Goal: Task Accomplishment & Management: Use online tool/utility

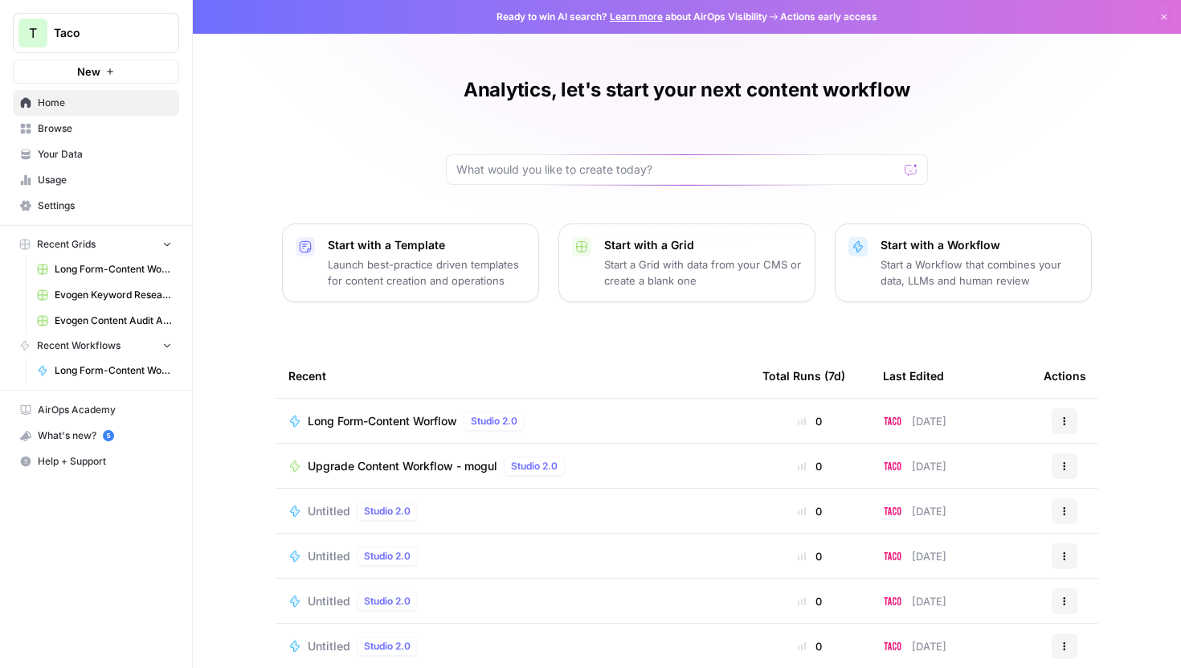
click at [539, 422] on div "Long Form-Content Worflow Studio 2.0" at bounding box center [512, 420] width 448 height 19
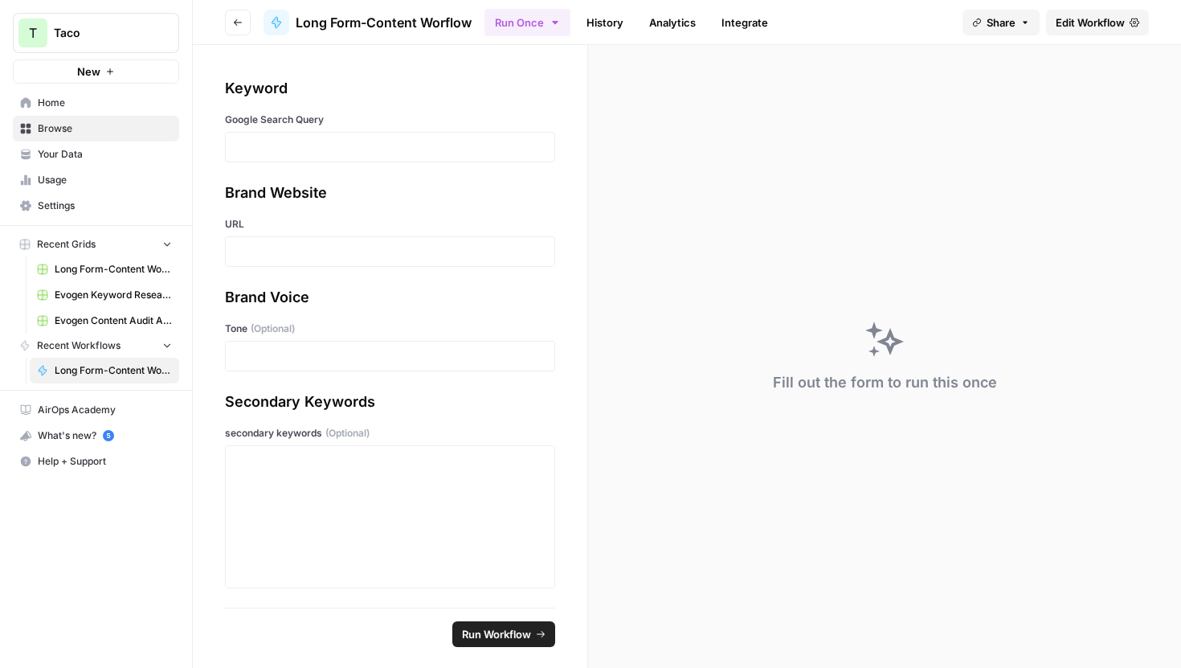
click at [1080, 6] on header "Go back Long Form-Content Worflow Run Once History Analytics Integrate Share Ed…" at bounding box center [687, 22] width 988 height 45
click at [1076, 14] on span "Edit Workflow" at bounding box center [1090, 22] width 69 height 16
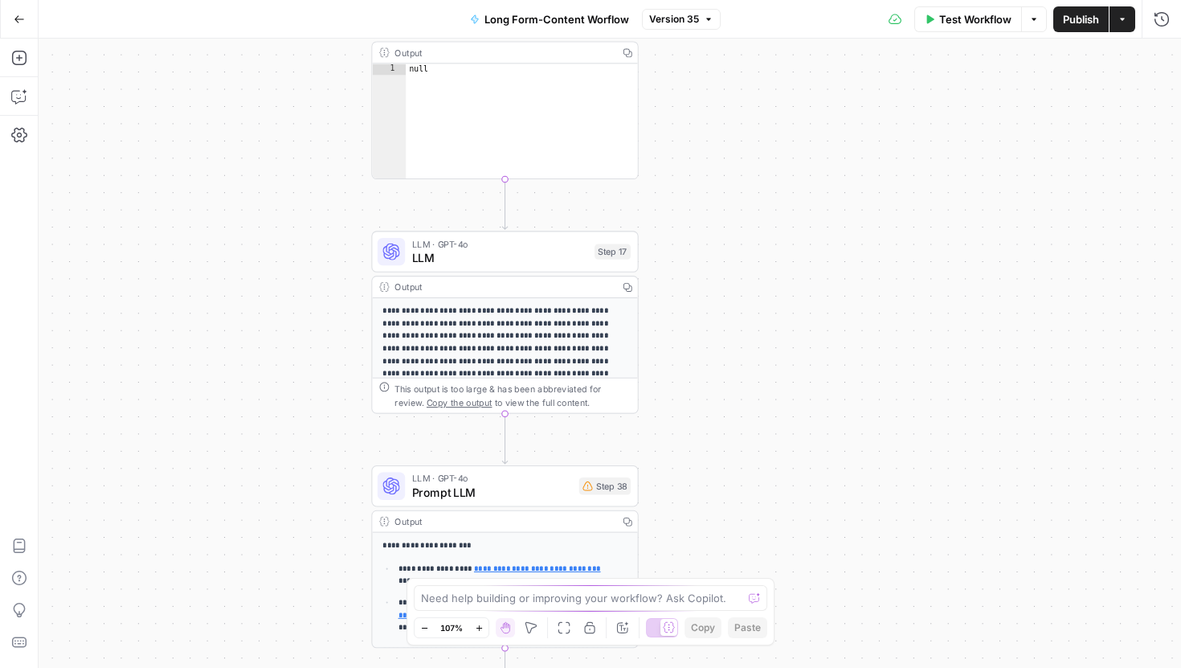
drag, startPoint x: 725, startPoint y: 383, endPoint x: 725, endPoint y: 36, distance: 347.0
click at [725, 36] on div "Go Back Long Form-Content Worflow Version 35 Test Workflow Options Publish Acti…" at bounding box center [590, 334] width 1181 height 668
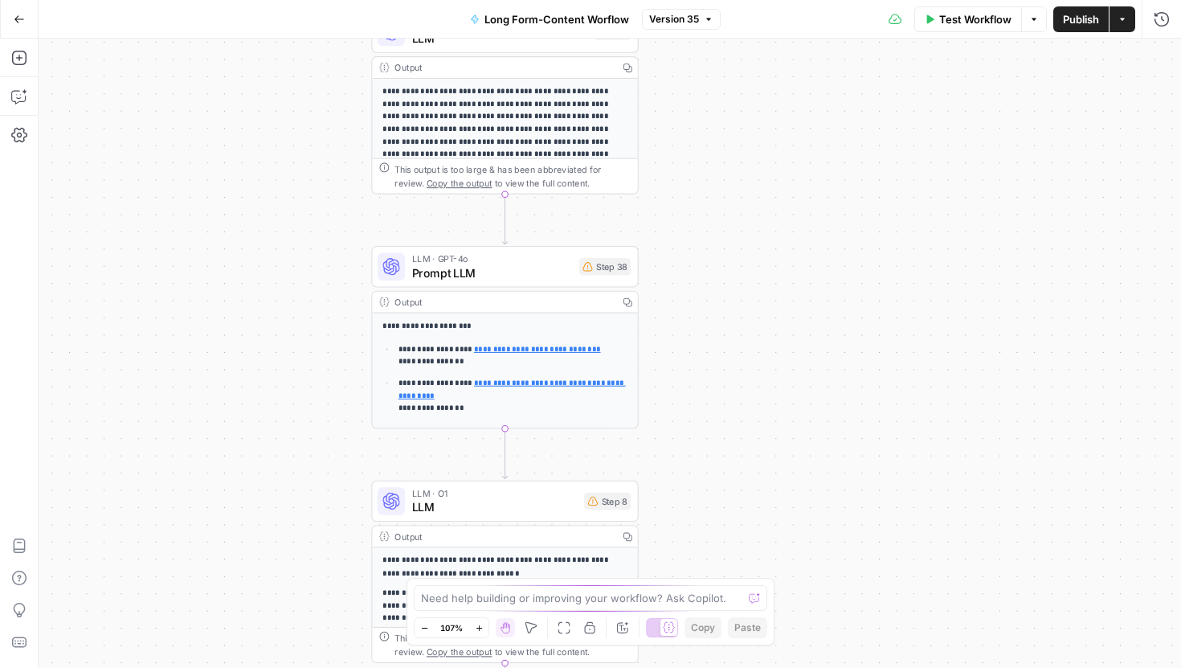
drag, startPoint x: 707, startPoint y: 368, endPoint x: 707, endPoint y: 147, distance: 220.9
click at [707, 147] on div "Workflow Set Inputs Inputs Google Search Google Search Step 1 Output Copy 1 2 3…" at bounding box center [610, 353] width 1142 height 629
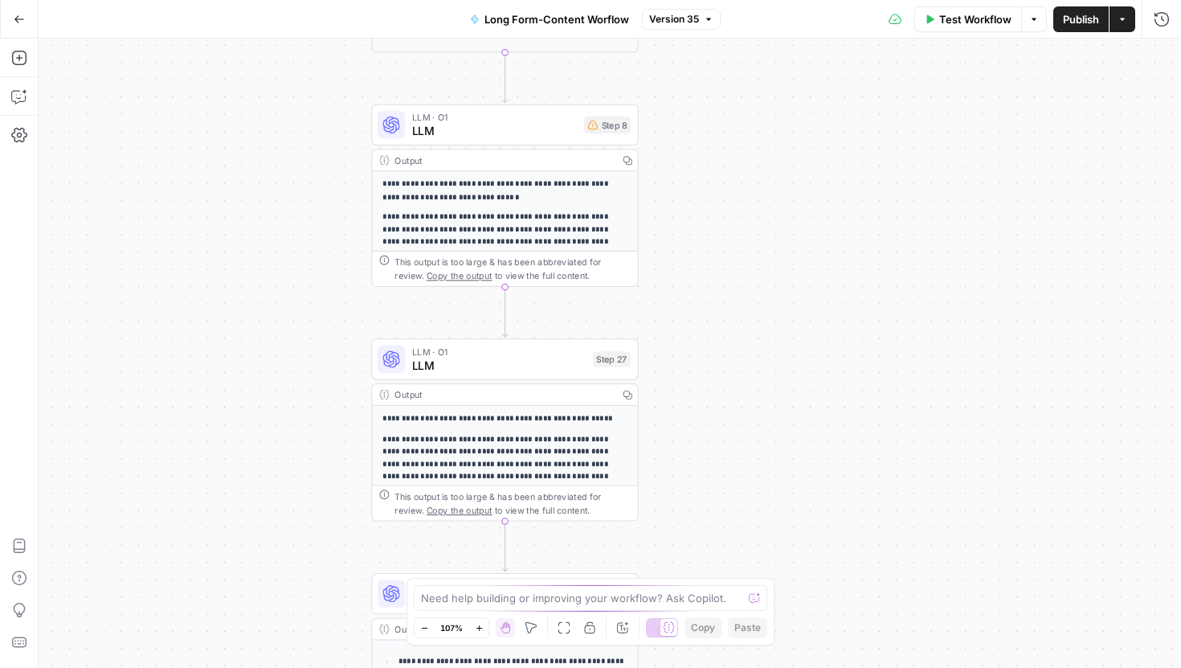
drag, startPoint x: 682, startPoint y: 377, endPoint x: 682, endPoint y: 1, distance: 375.9
click at [682, 1] on div "Go Back Long Form-Content Worflow Version 35 Test Workflow Options Publish Acti…" at bounding box center [590, 334] width 1181 height 668
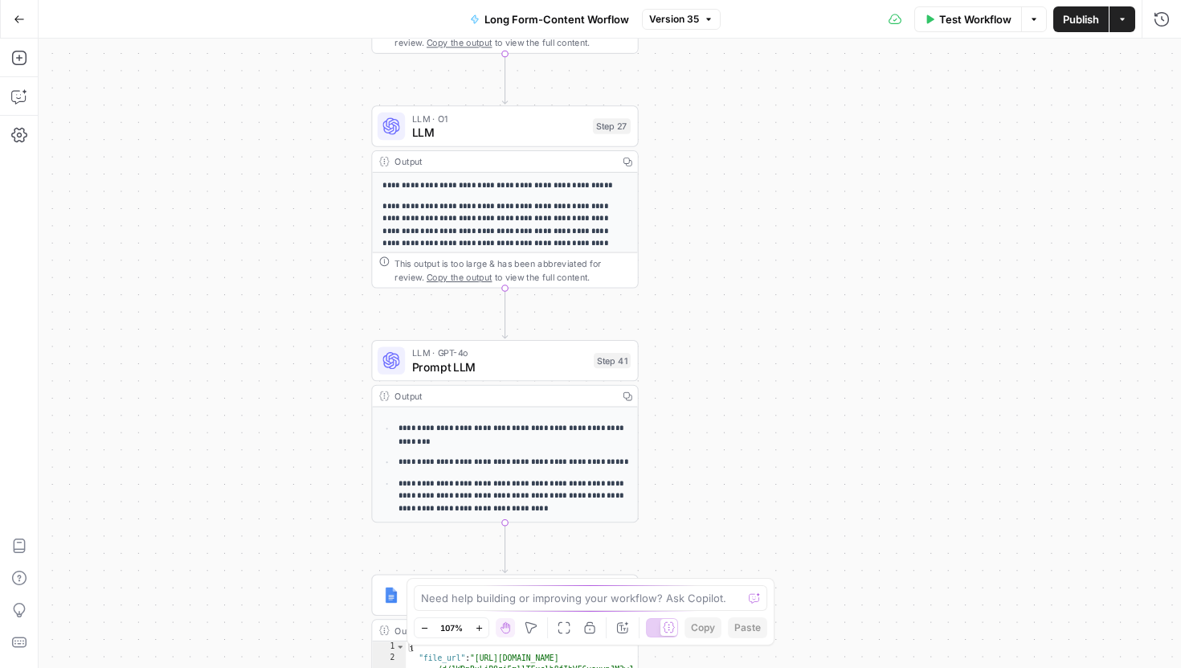
drag, startPoint x: 669, startPoint y: 294, endPoint x: 669, endPoint y: 12, distance: 282.0
click at [669, 12] on div "Go Back Long Form-Content Worflow Version 35 Test Workflow Options Publish Acti…" at bounding box center [590, 334] width 1181 height 668
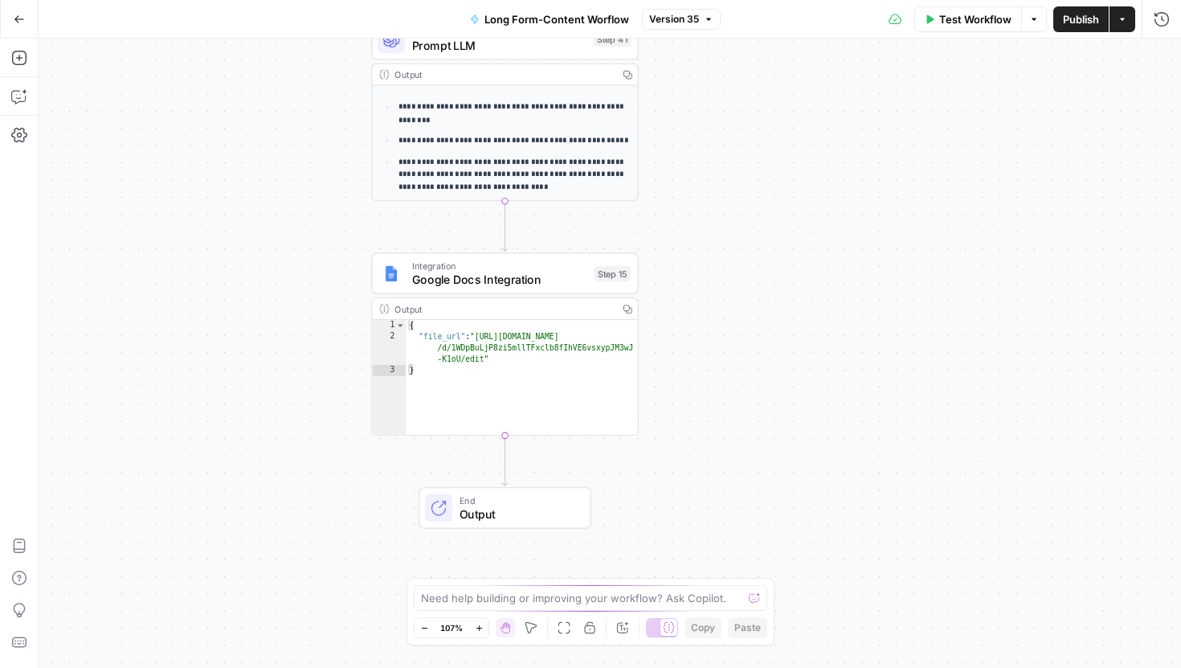
drag, startPoint x: 662, startPoint y: 327, endPoint x: 662, endPoint y: 56, distance: 270.7
click at [662, 55] on div "Workflow Set Inputs Inputs Google Search Google Search Step 1 Output Copy 1 2 3…" at bounding box center [610, 353] width 1142 height 629
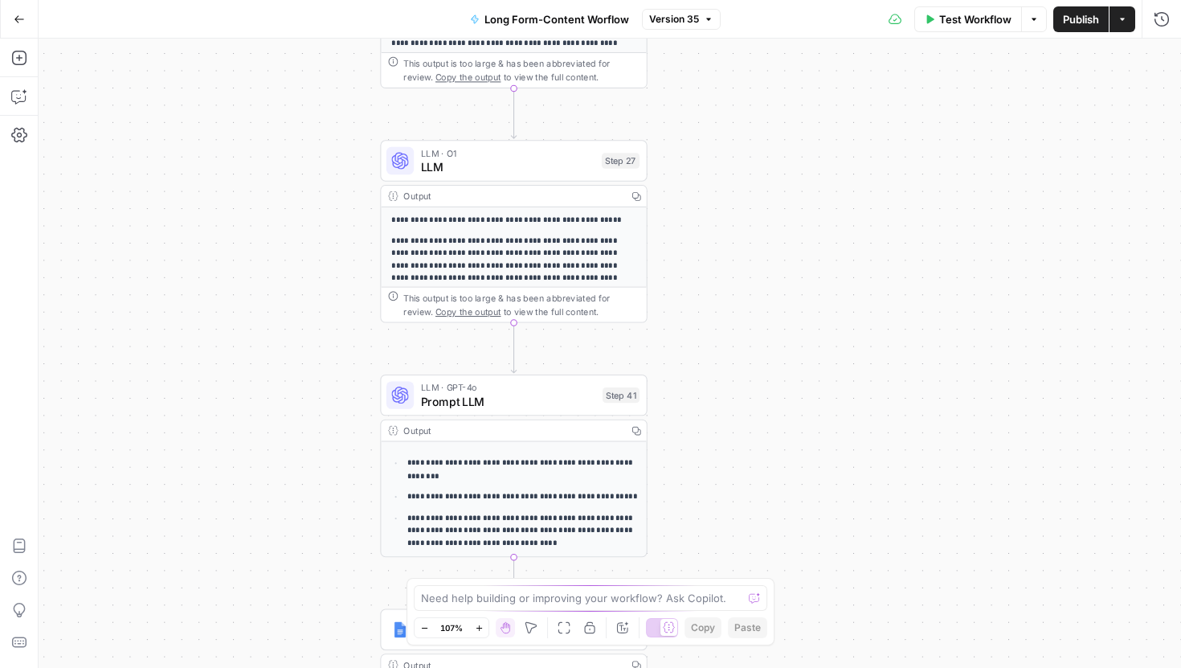
drag, startPoint x: 680, startPoint y: 311, endPoint x: 691, endPoint y: 667, distance: 356.0
click at [691, 667] on div "Workflow Set Inputs Inputs Google Search Google Search Step 1 Output Copy 1 2 3…" at bounding box center [610, 353] width 1142 height 629
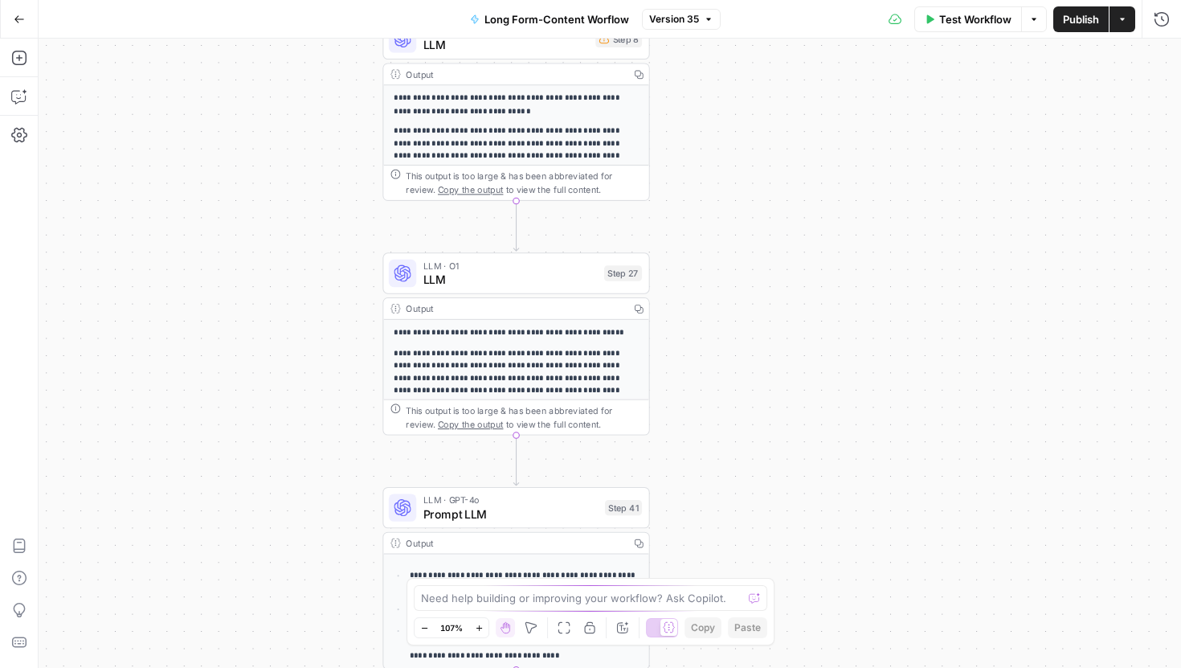
drag, startPoint x: 686, startPoint y: 251, endPoint x: 686, endPoint y: 667, distance: 416.1
click at [686, 667] on div "Workflow Set Inputs Inputs Google Search Google Search Step 1 Output Copy 1 2 3…" at bounding box center [610, 353] width 1142 height 629
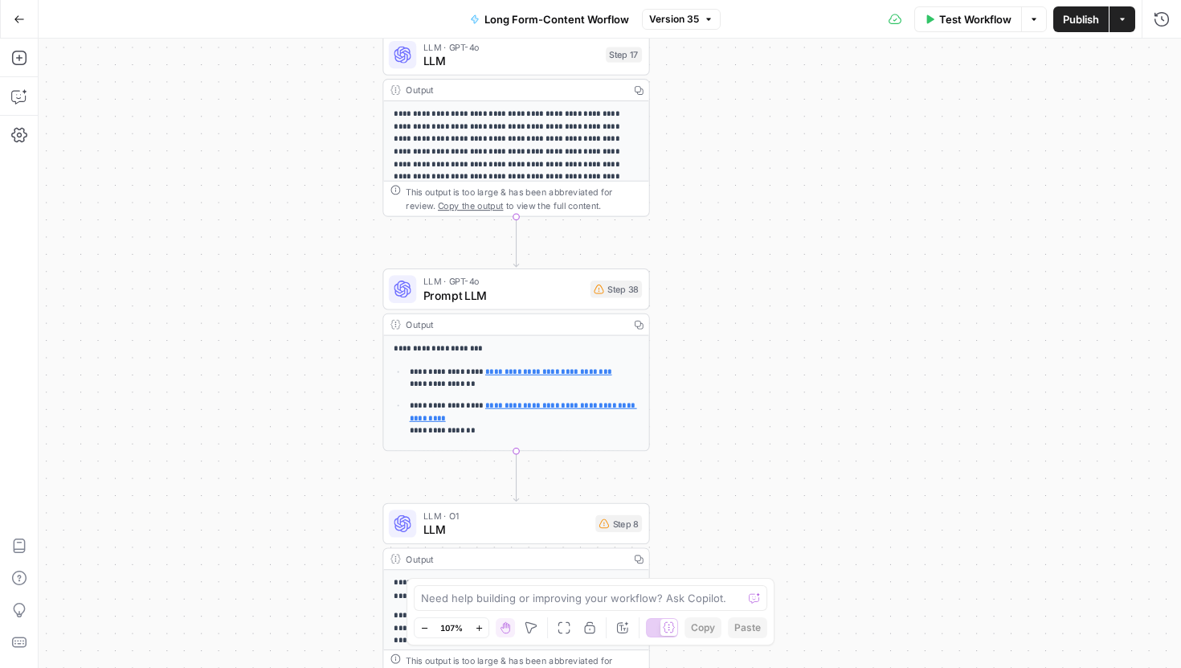
drag, startPoint x: 774, startPoint y: 227, endPoint x: 774, endPoint y: 435, distance: 208.1
click at [774, 435] on div "Workflow Set Inputs Inputs Google Search Google Search Step 1 Output Copy 1 2 3…" at bounding box center [610, 353] width 1142 height 629
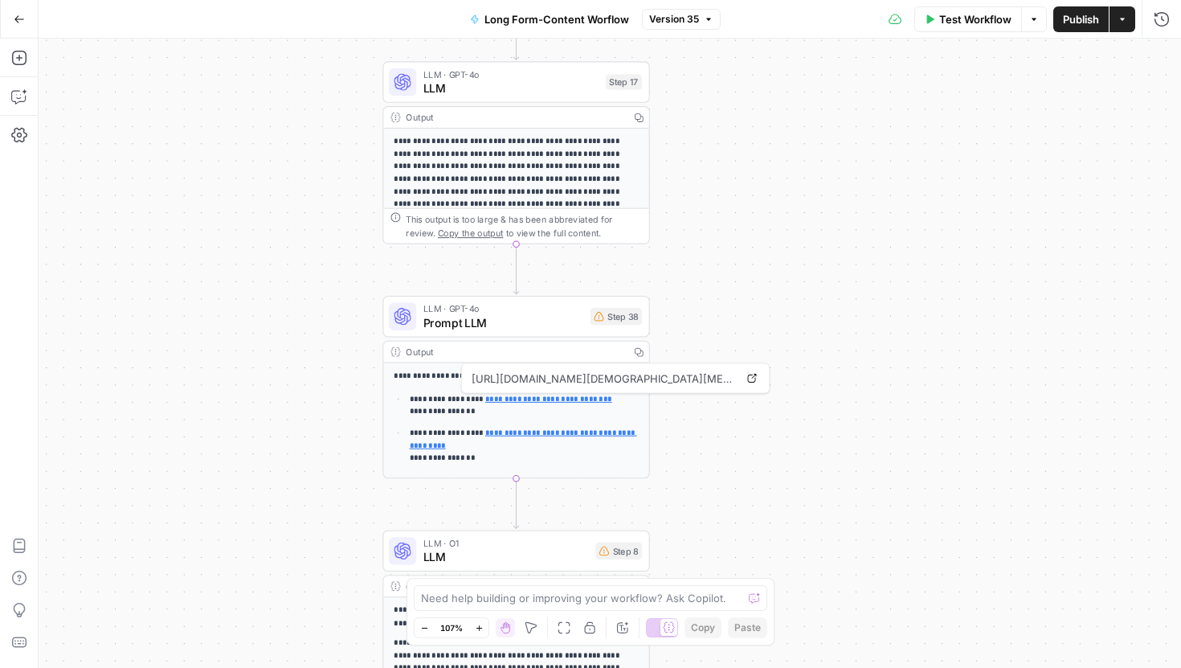
click at [21, 15] on icon "button" at bounding box center [19, 19] width 11 height 11
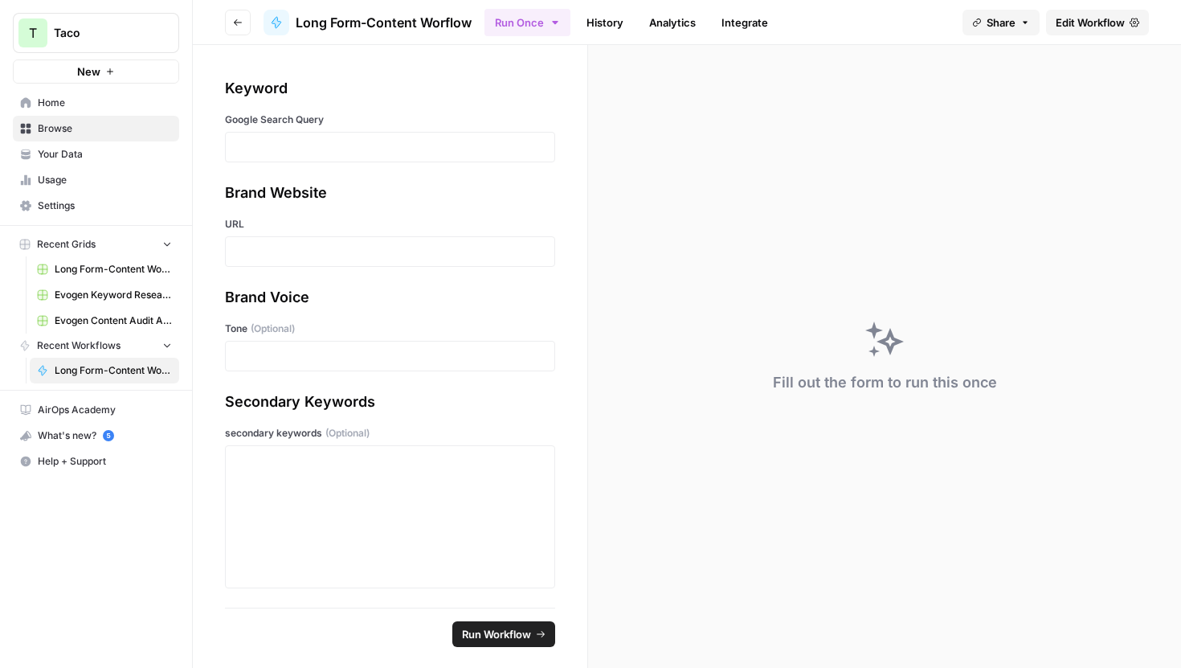
click at [231, 14] on button "Go back" at bounding box center [238, 23] width 26 height 26
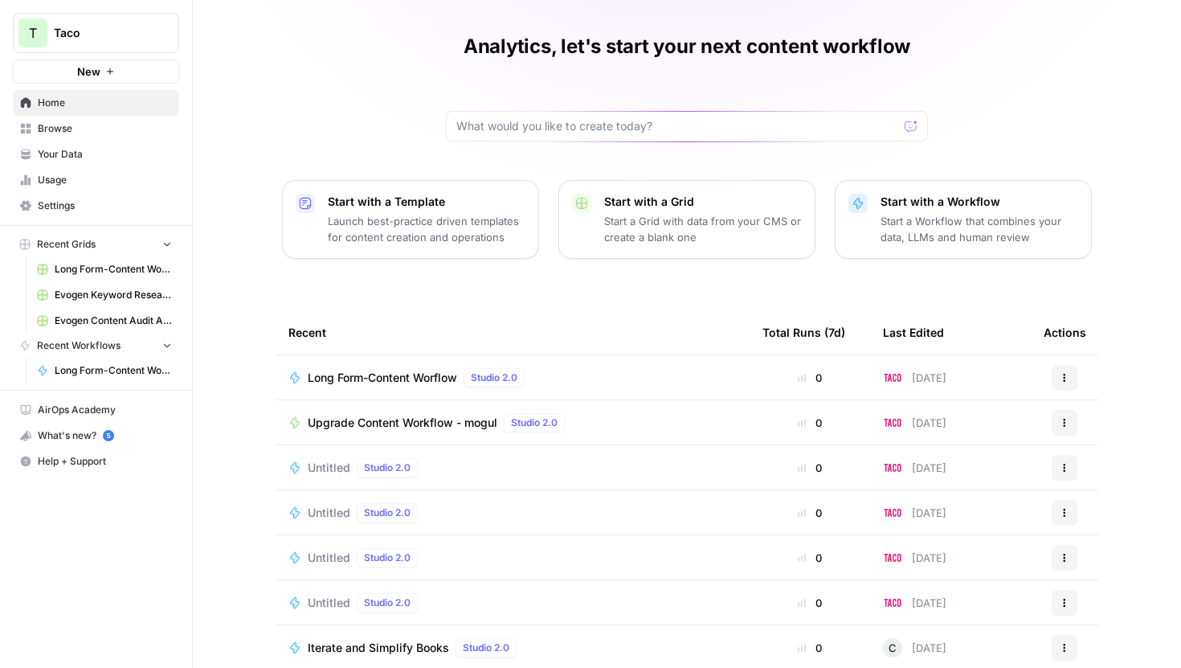
scroll to position [71, 0]
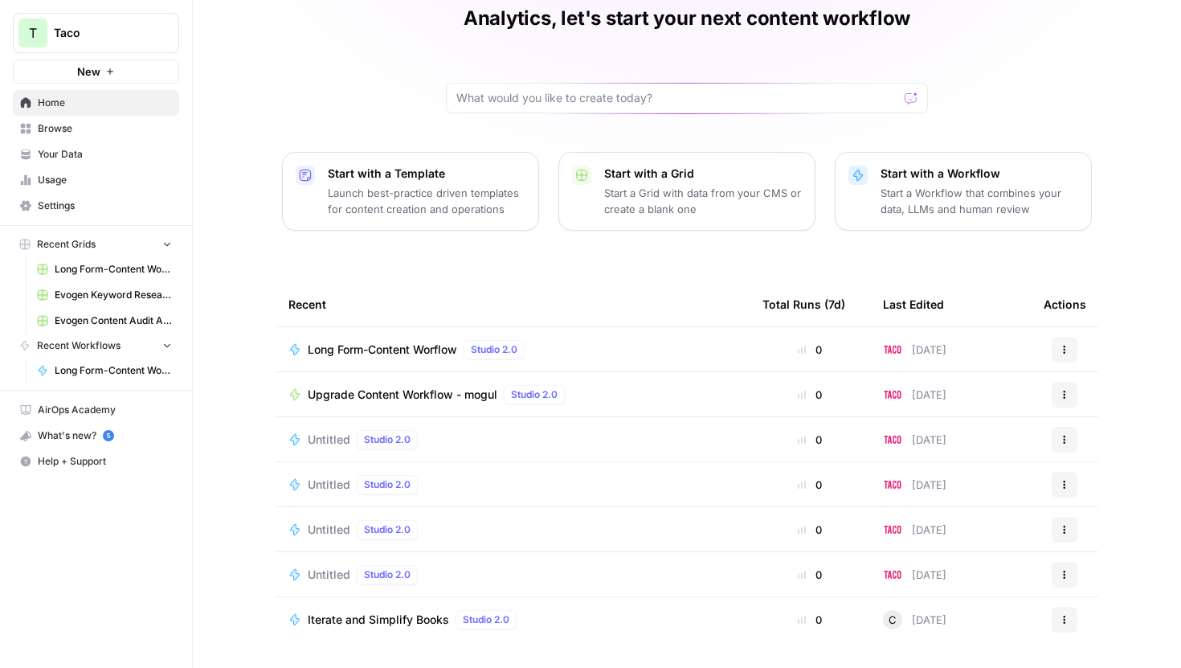
click at [500, 117] on div "Analytics, let's start your next content workflow Start with a Template Launch …" at bounding box center [687, 298] width 988 height 739
click at [84, 123] on span "Browse" at bounding box center [105, 128] width 134 height 14
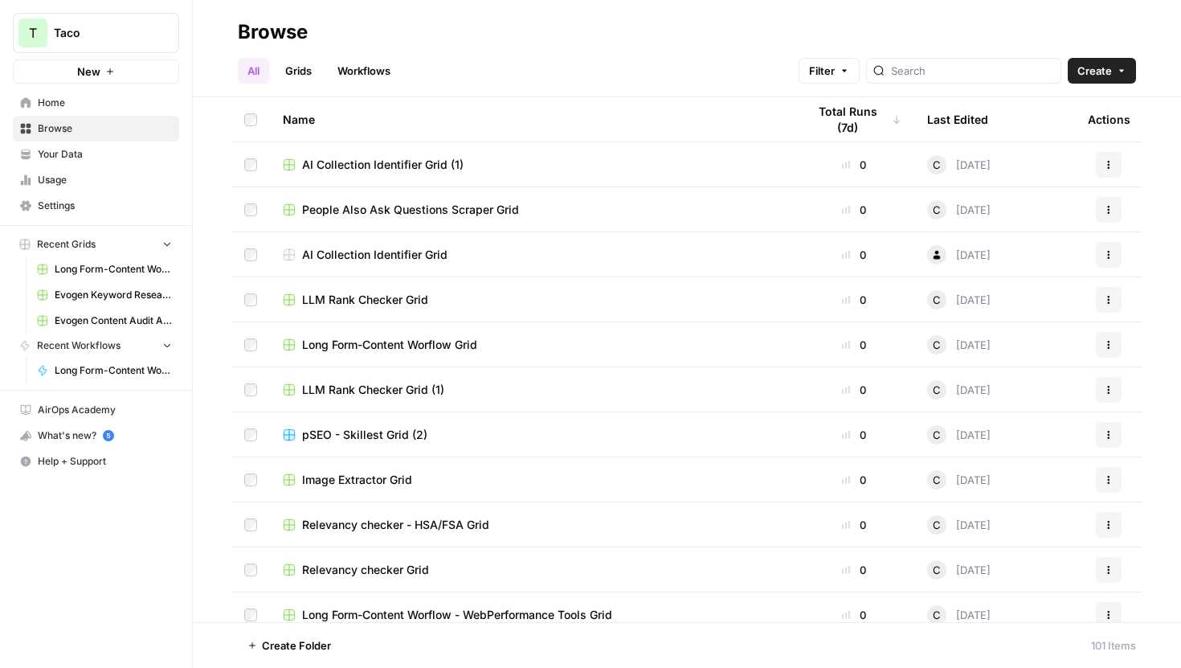
click at [972, 112] on div "Last Edited" at bounding box center [957, 119] width 61 height 44
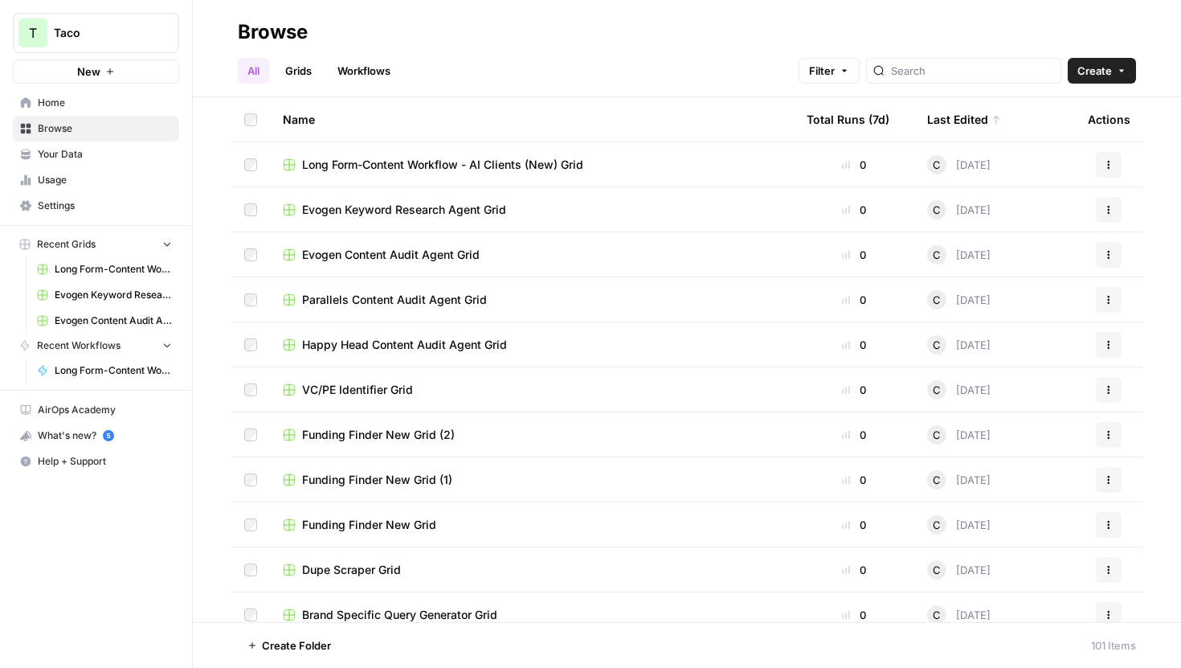
click at [450, 210] on span "Evogen Keyword Research Agent Grid" at bounding box center [404, 210] width 204 height 16
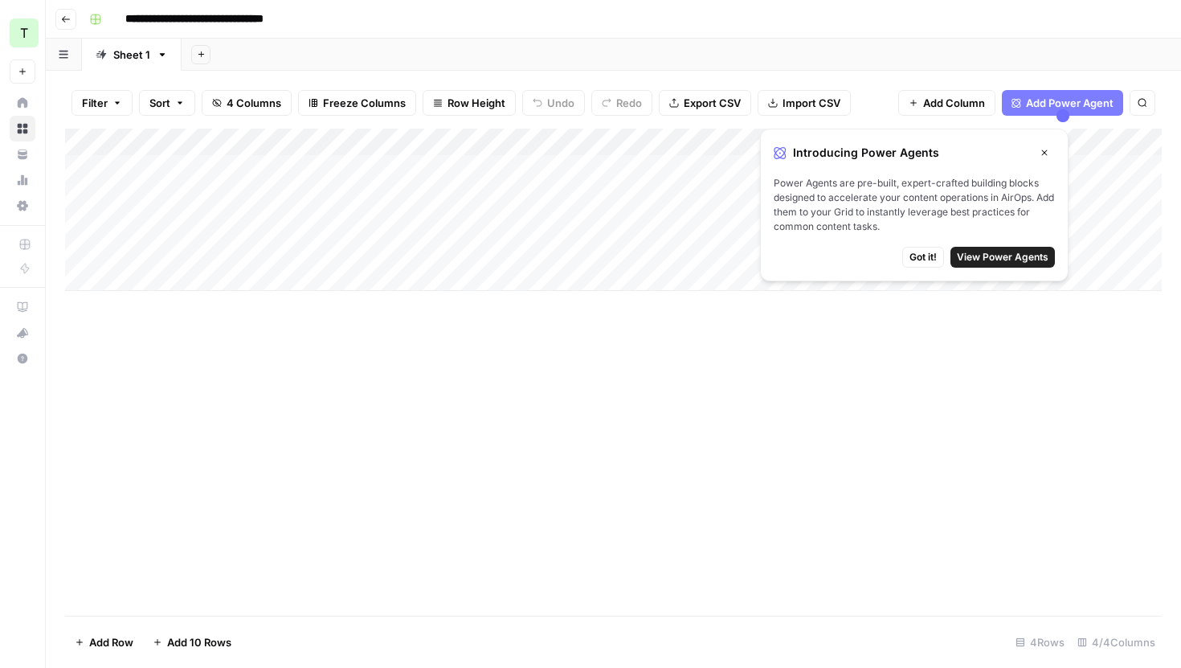
click at [70, 22] on icon "button" at bounding box center [66, 19] width 10 height 10
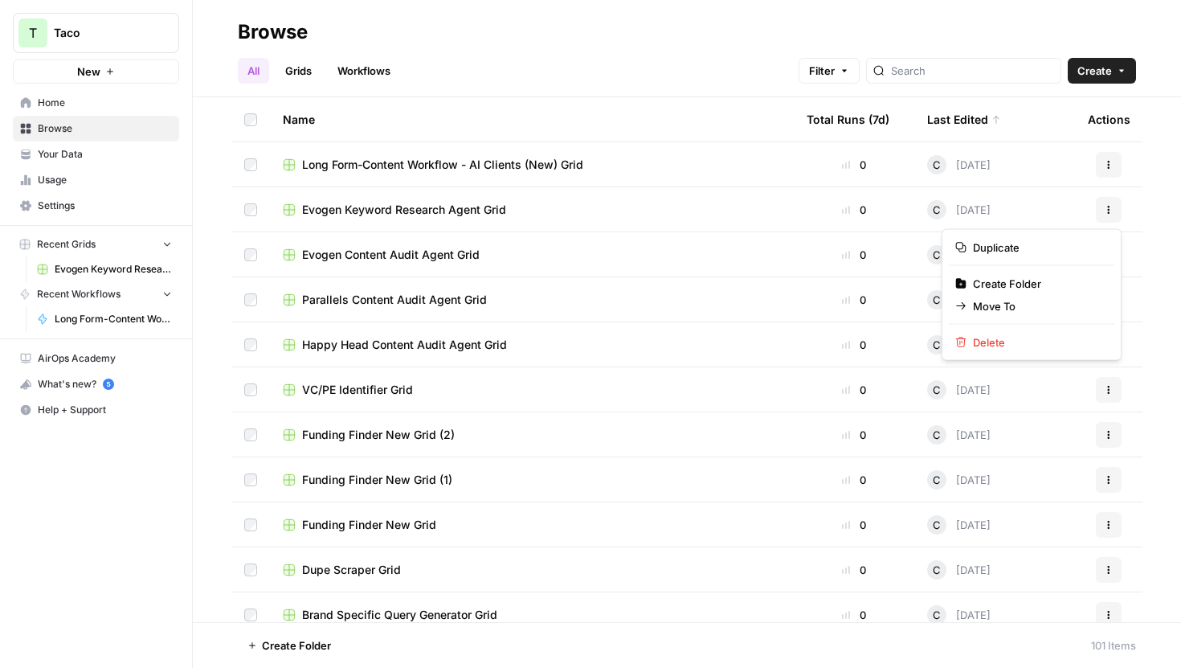
click at [1102, 207] on button "Actions" at bounding box center [1109, 210] width 26 height 26
click at [361, 214] on span "Evogen Keyword Research Agent Grid" at bounding box center [404, 210] width 204 height 16
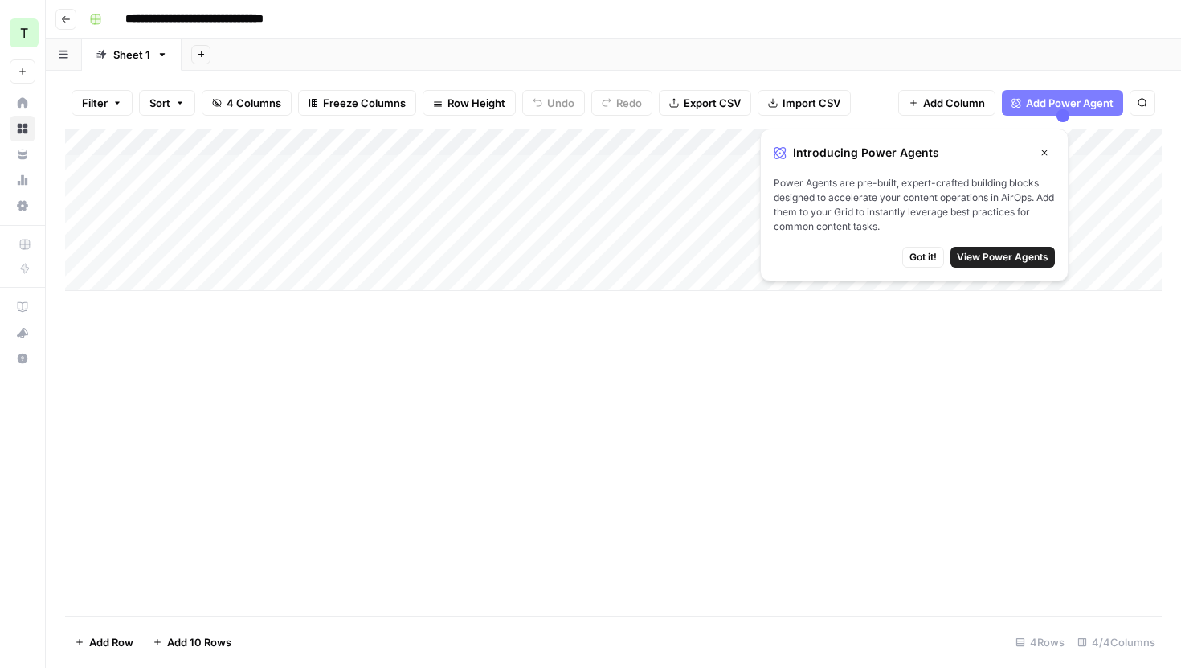
click at [925, 254] on span "Got it!" at bounding box center [922, 257] width 27 height 14
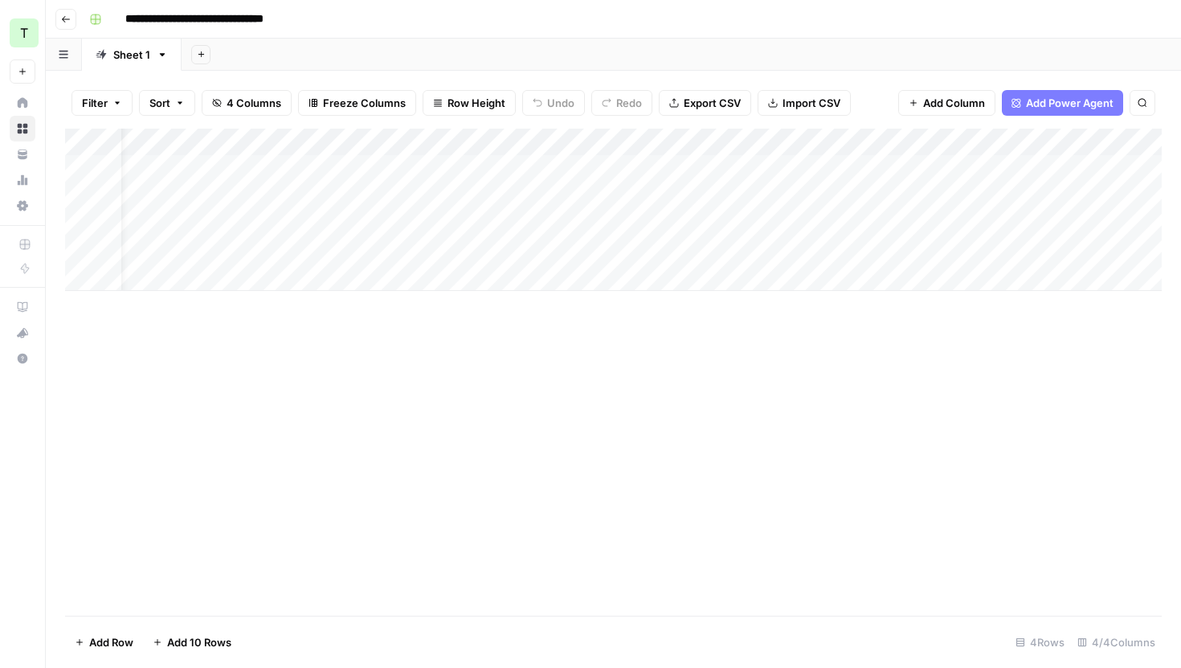
scroll to position [0, 141]
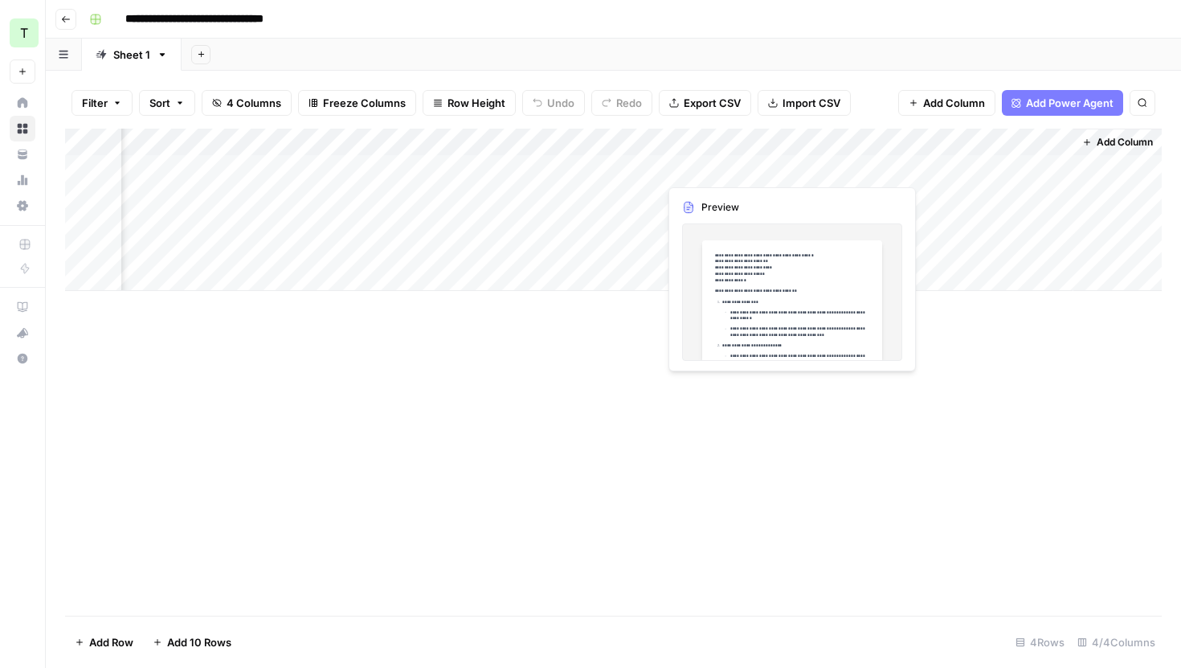
click at [810, 174] on div "Add Column" at bounding box center [613, 210] width 1096 height 162
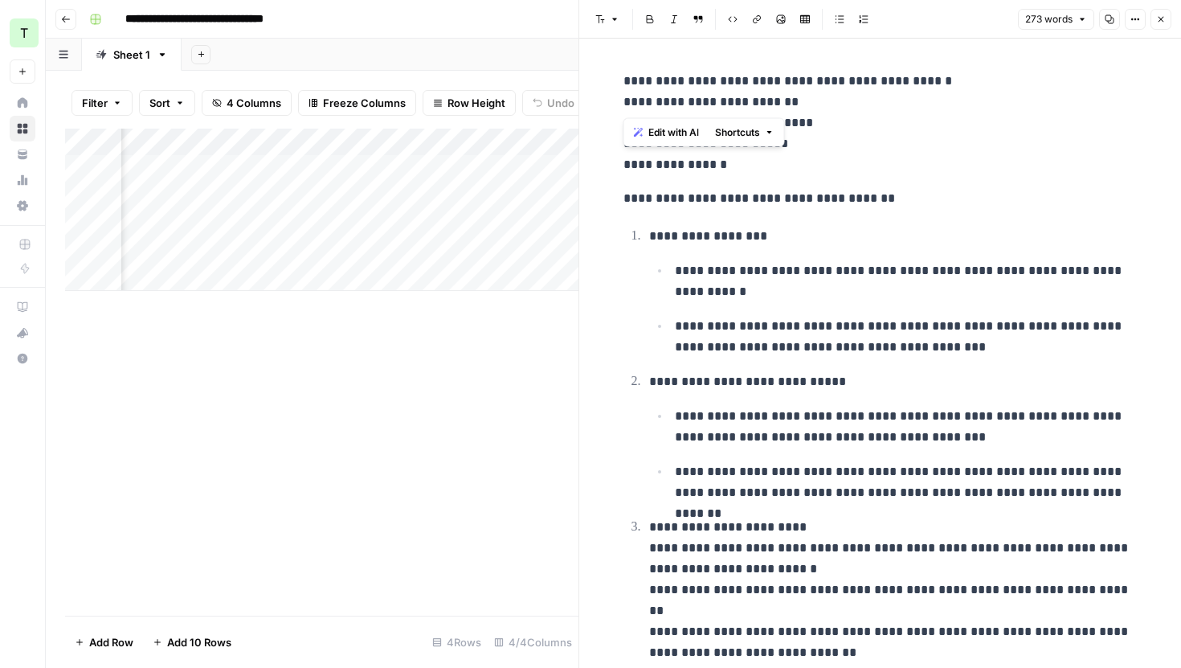
drag, startPoint x: 620, startPoint y: 86, endPoint x: 860, endPoint y: 97, distance: 239.6
click at [860, 97] on div "**********" at bounding box center [880, 546] width 533 height 965
click at [860, 97] on p "**********" at bounding box center [880, 123] width 514 height 104
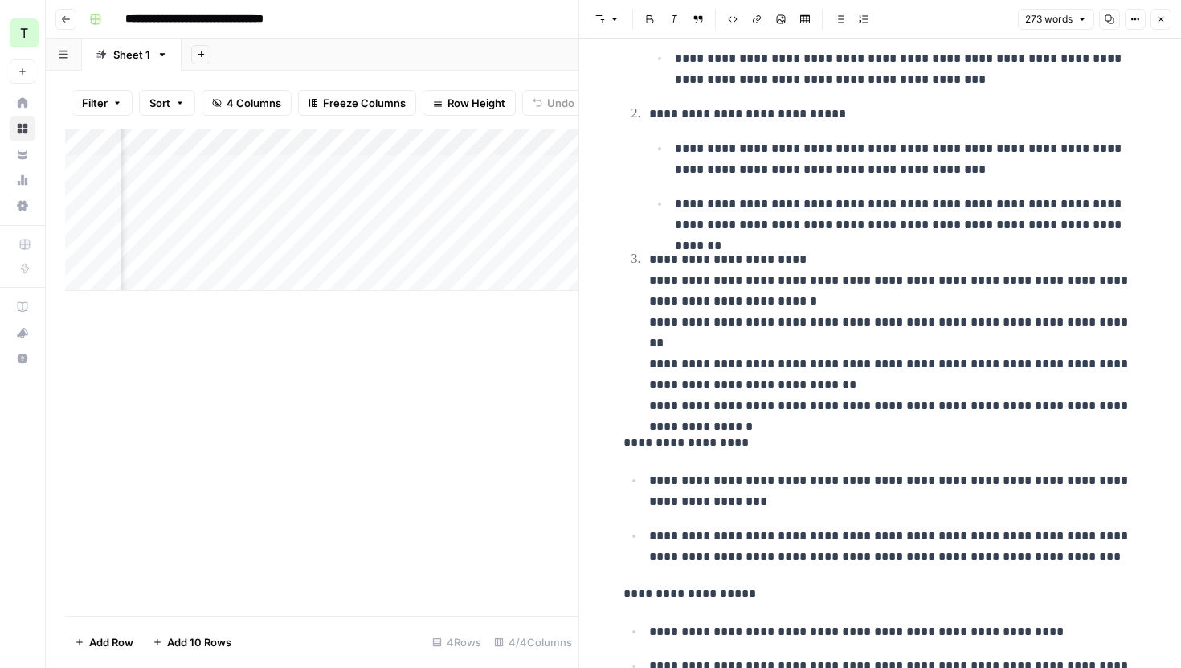
scroll to position [0, 0]
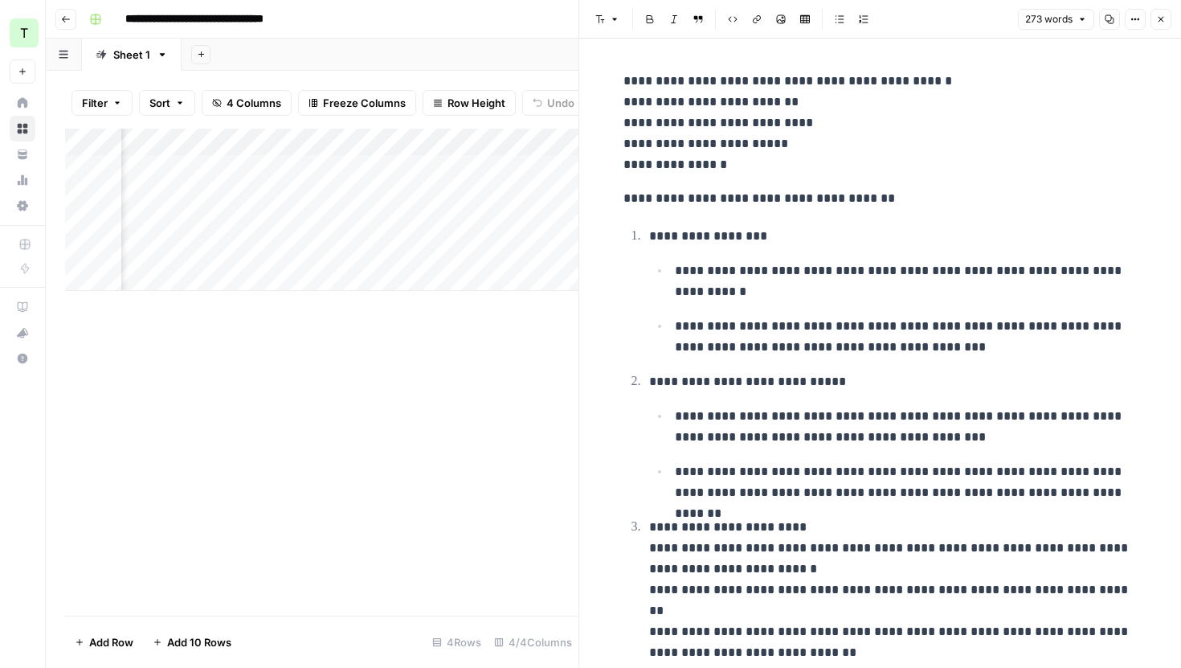
click at [508, 363] on div "Add Column" at bounding box center [321, 372] width 513 height 487
click at [1156, 27] on button "Close" at bounding box center [1160, 19] width 21 height 21
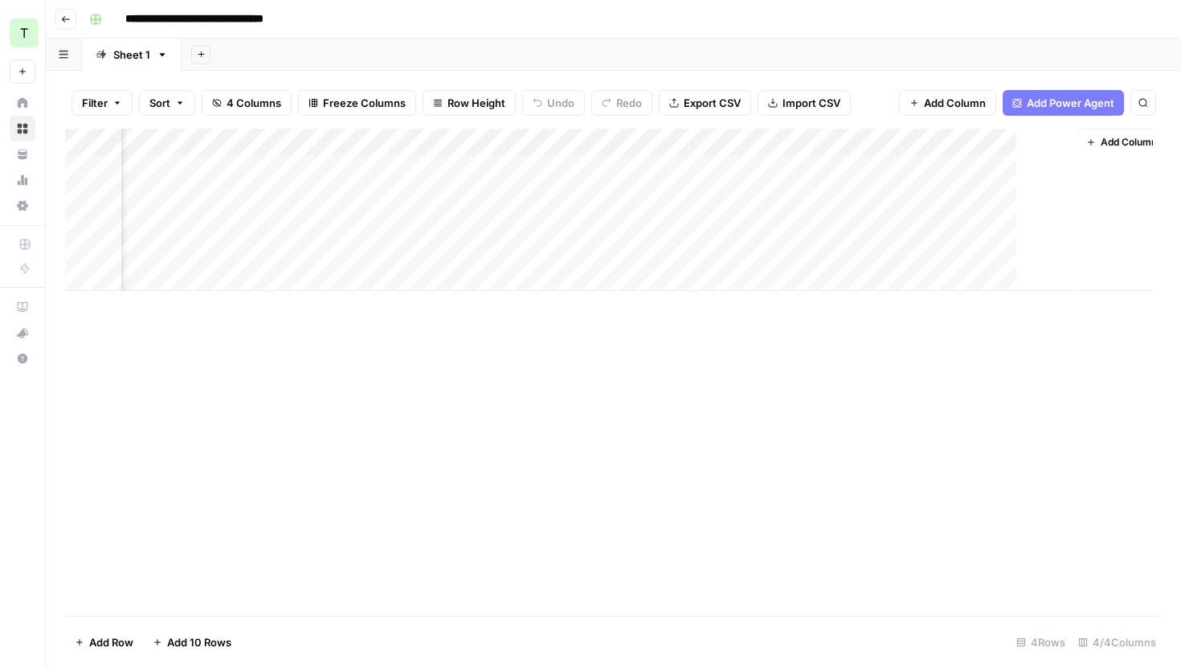
scroll to position [0, 122]
click at [162, 56] on icon "button" at bounding box center [162, 54] width 11 height 11
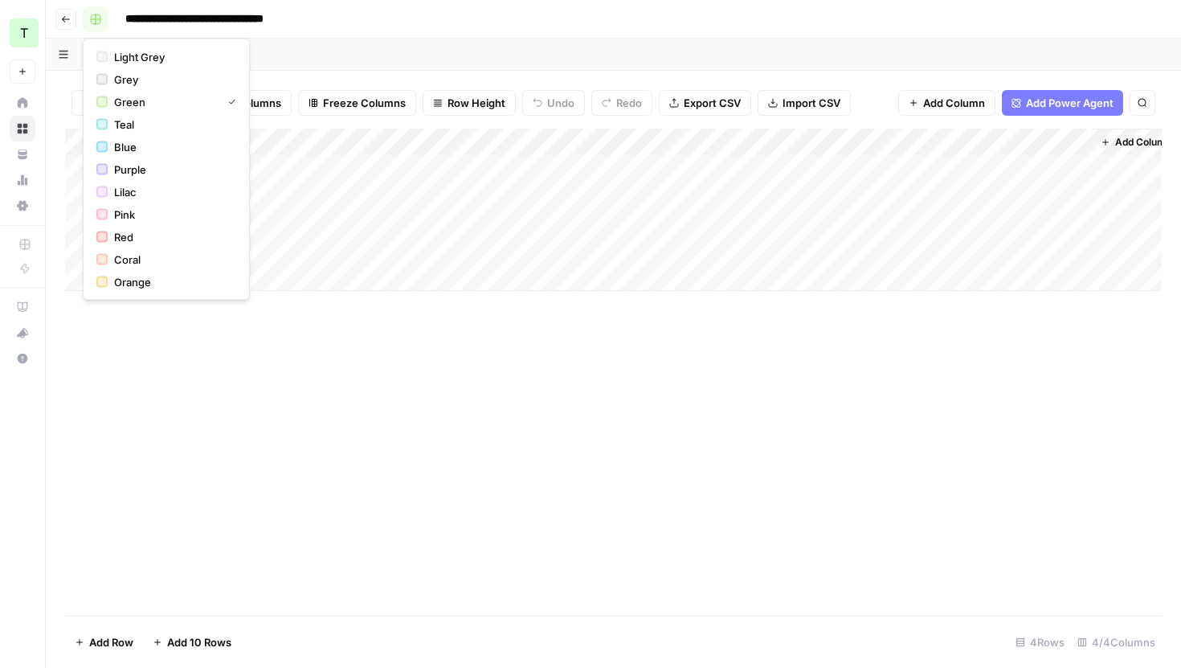
click at [91, 18] on rect "button" at bounding box center [96, 19] width 10 height 10
drag, startPoint x: 1137, startPoint y: 101, endPoint x: 1087, endPoint y: 22, distance: 94.3
click at [1087, 22] on div "**********" at bounding box center [613, 334] width 1135 height 668
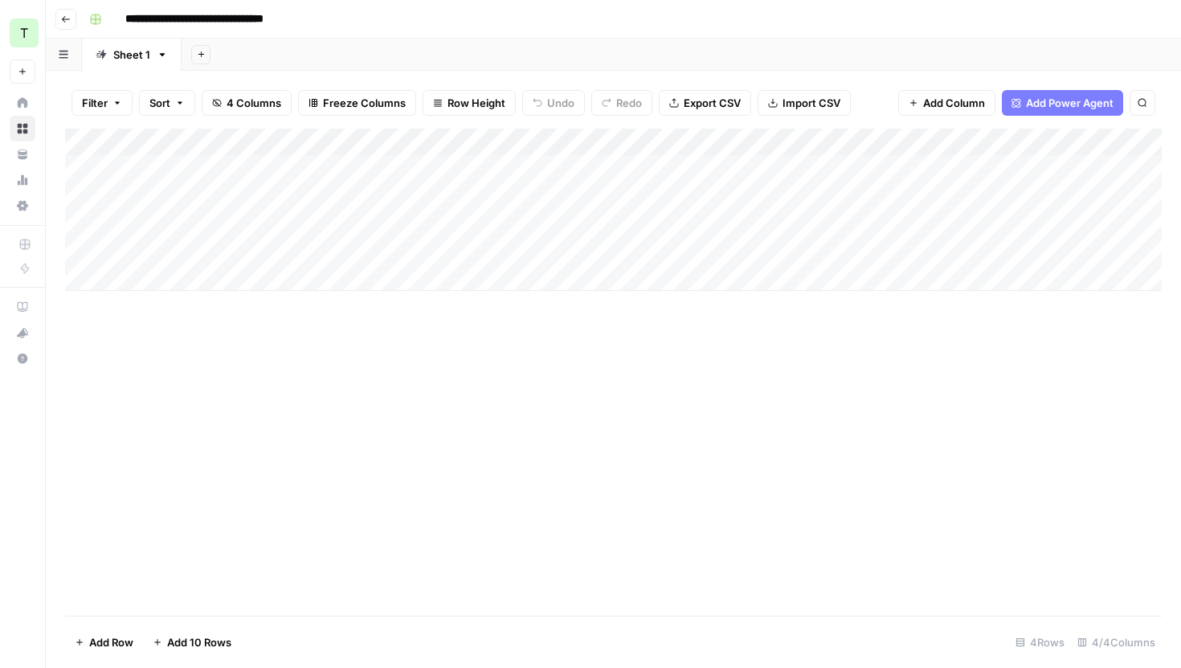
click at [71, 24] on button "Go back" at bounding box center [65, 19] width 21 height 21
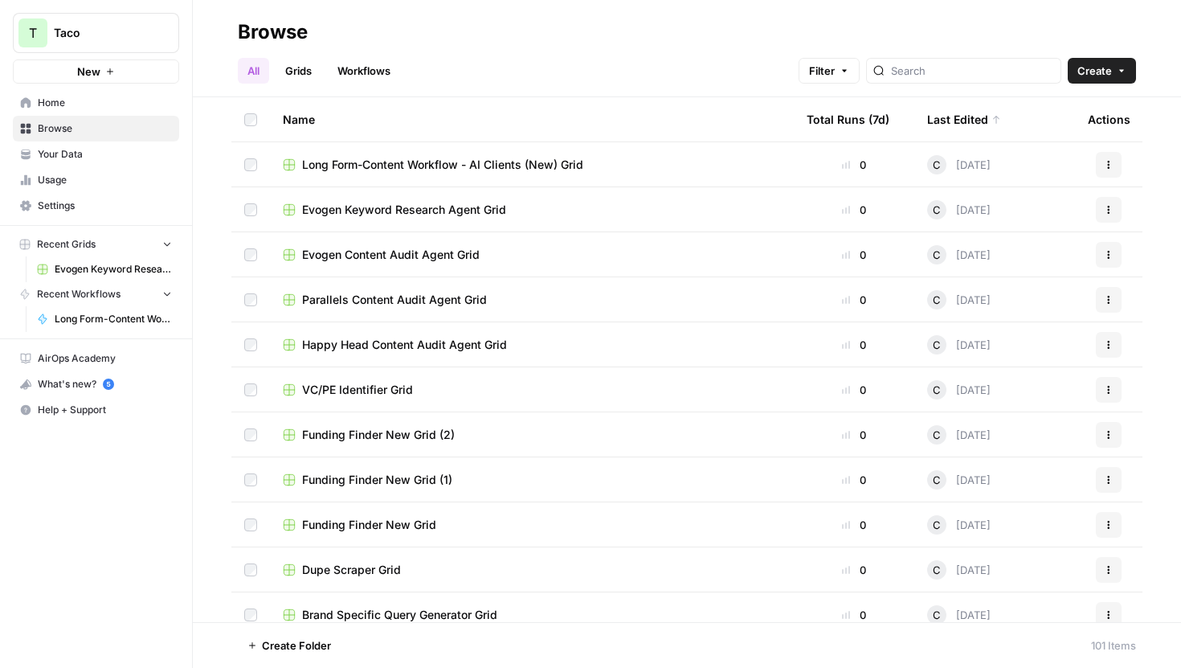
click at [1109, 205] on icon "button" at bounding box center [1109, 210] width 10 height 10
click at [119, 268] on span "Evogen Keyword Research Agent Grid" at bounding box center [113, 269] width 117 height 14
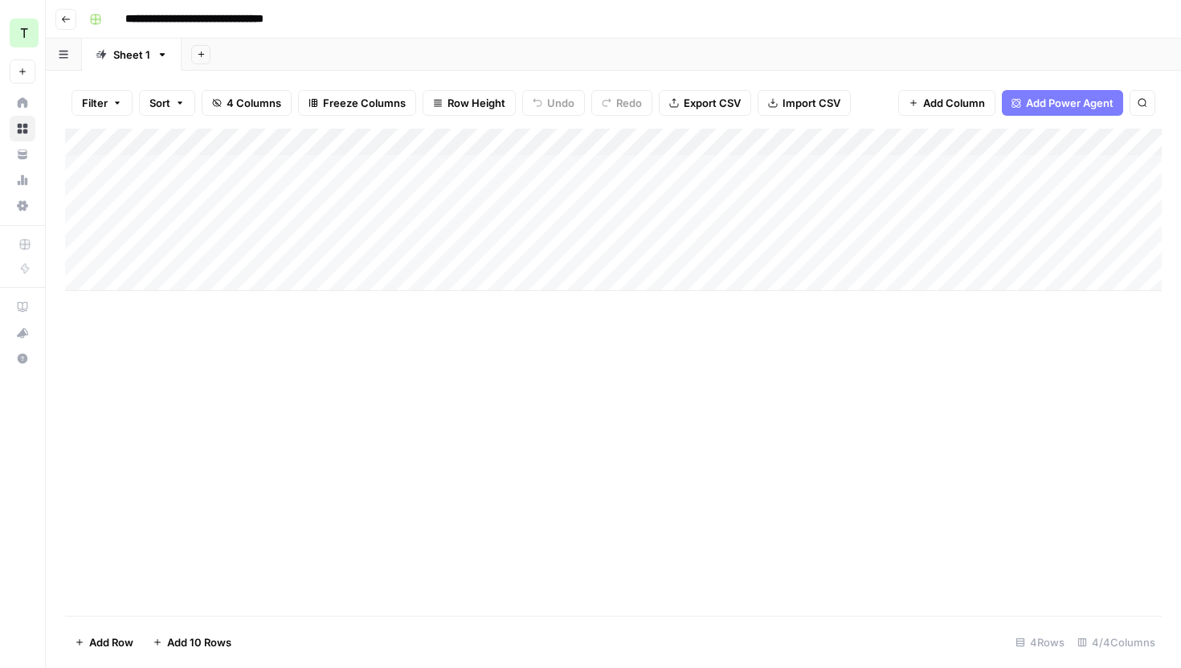
click at [116, 110] on button "Filter" at bounding box center [101, 103] width 61 height 26
click at [972, 517] on div "Add Column" at bounding box center [613, 372] width 1096 height 487
click at [355, 382] on div "Add Column" at bounding box center [613, 372] width 1096 height 487
click at [374, 171] on div "Add Column" at bounding box center [613, 210] width 1096 height 162
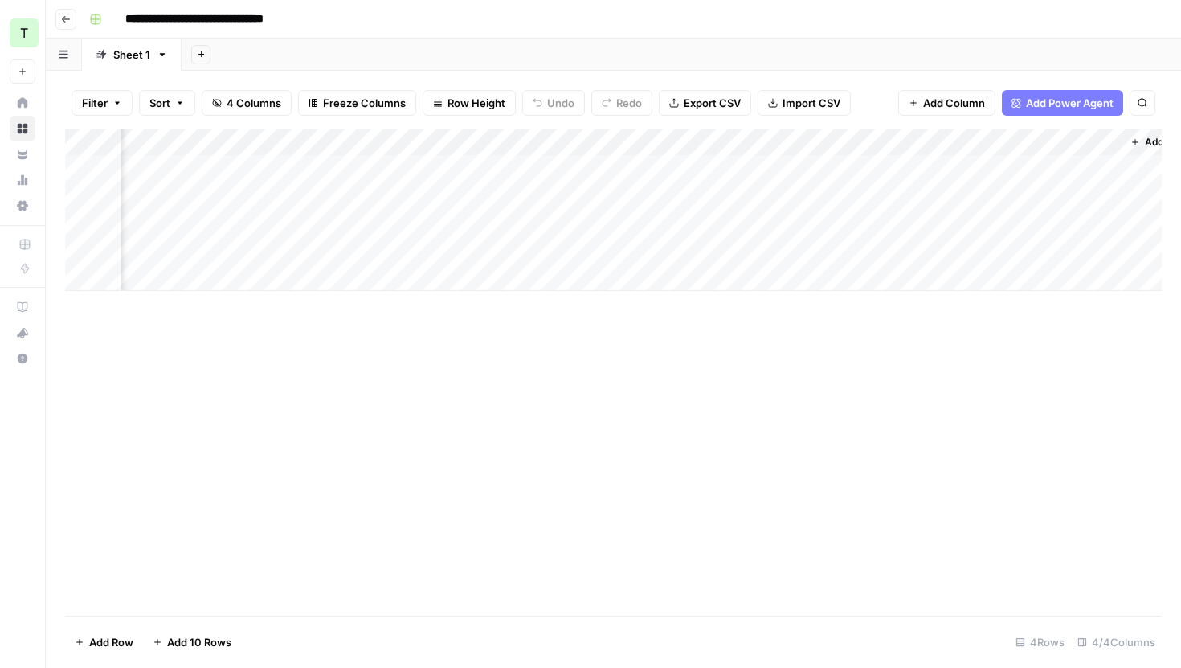
scroll to position [0, 141]
click at [627, 140] on div "Add Column" at bounding box center [613, 210] width 1096 height 162
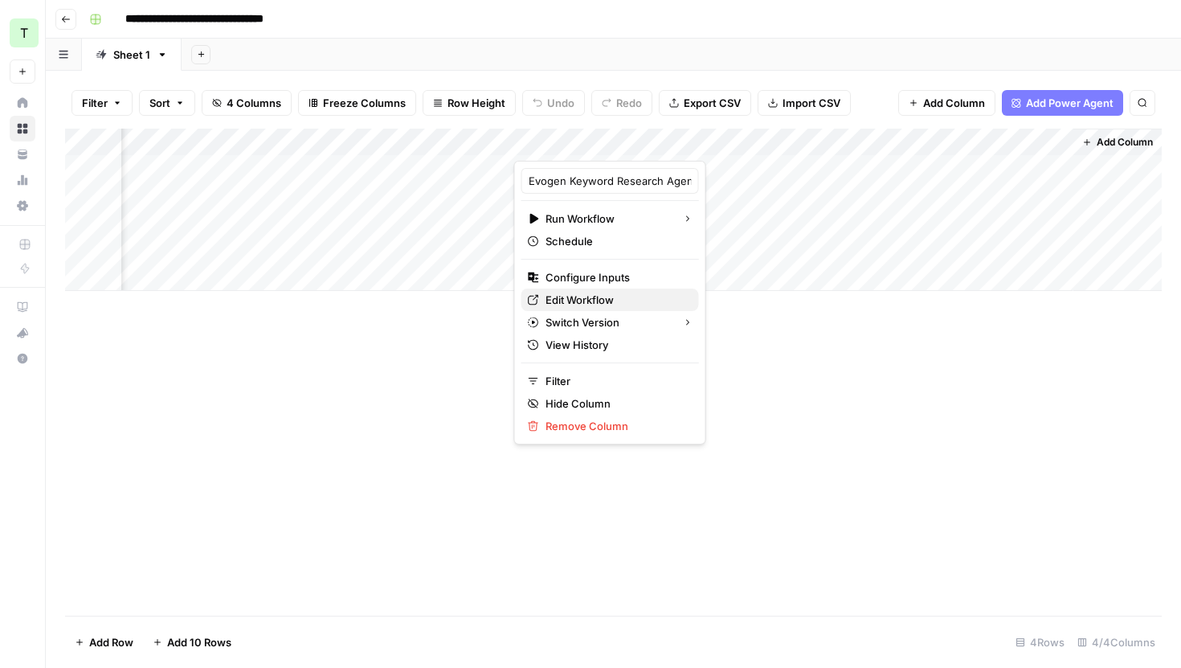
click at [611, 296] on span "Edit Workflow" at bounding box center [615, 300] width 141 height 16
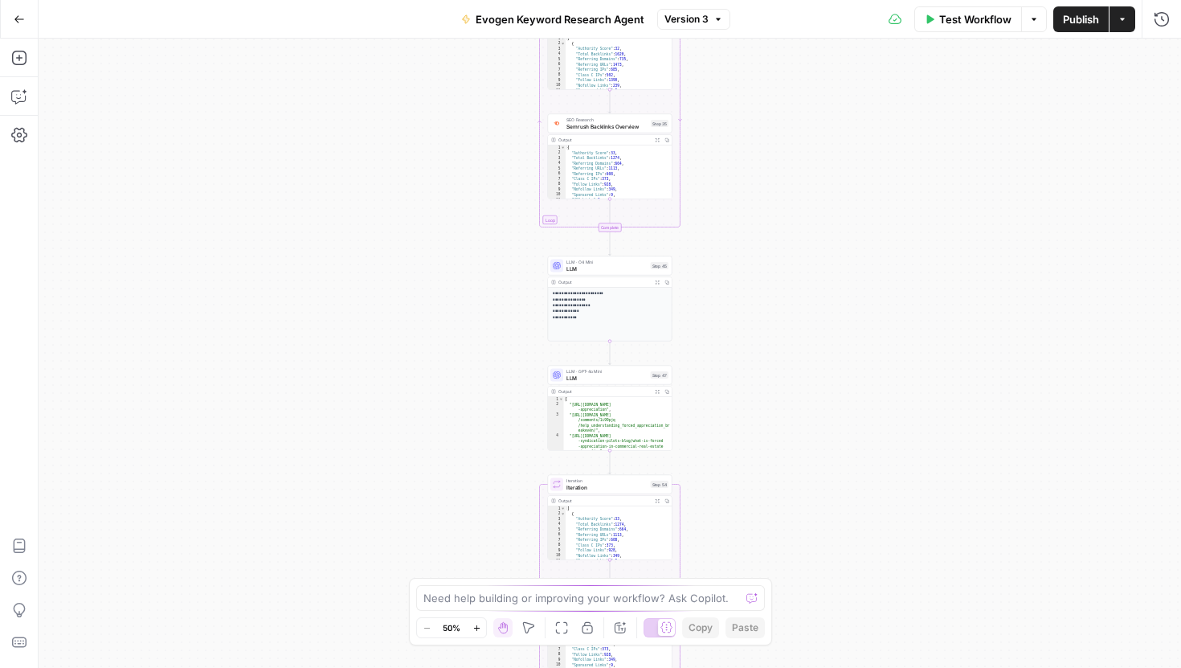
drag, startPoint x: 769, startPoint y: 190, endPoint x: 765, endPoint y: 435, distance: 244.2
click at [765, 435] on div "Workflow Set Inputs Inputs SEO Research Semrush Backlinks Overview Step 12 Outp…" at bounding box center [610, 353] width 1142 height 629
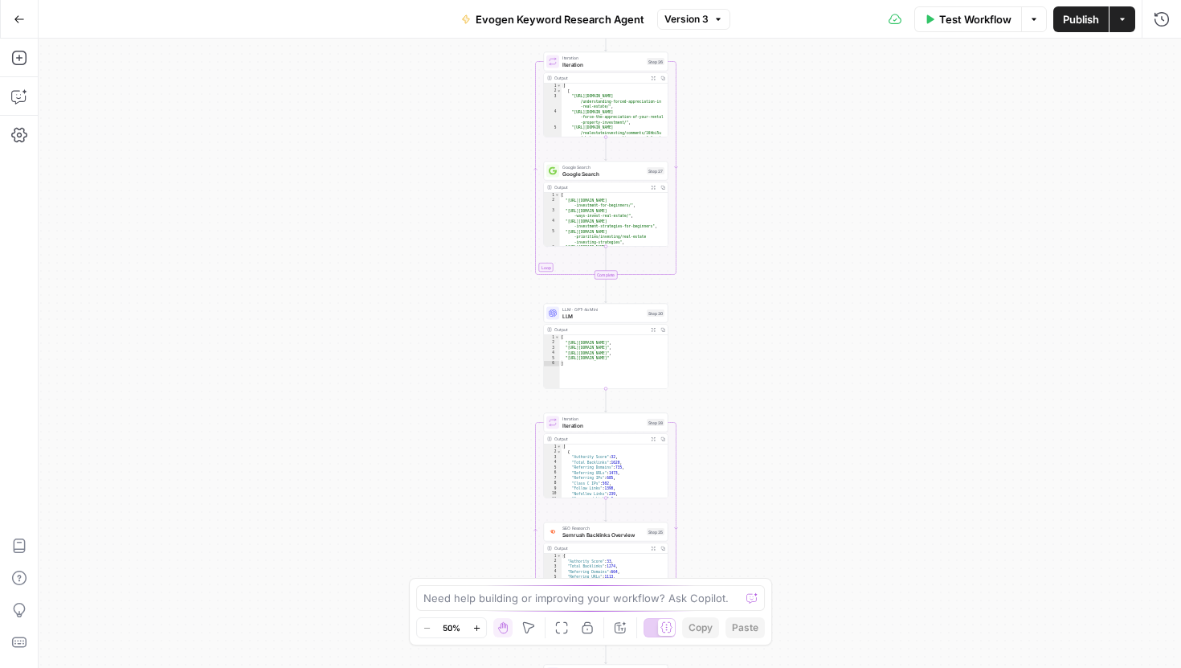
drag, startPoint x: 762, startPoint y: 190, endPoint x: 762, endPoint y: 404, distance: 213.7
click at [762, 404] on div "Workflow Set Inputs Inputs SEO Research Semrush Backlinks Overview Step 12 Outp…" at bounding box center [610, 353] width 1142 height 629
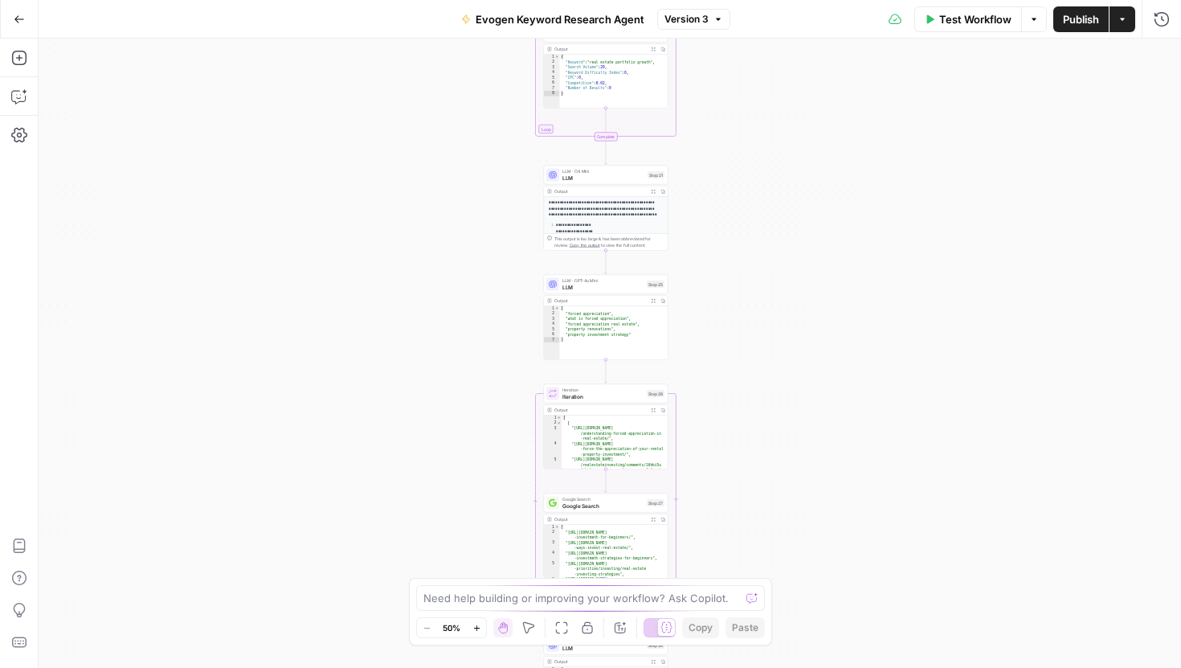
drag, startPoint x: 716, startPoint y: 166, endPoint x: 716, endPoint y: 403, distance: 237.0
click at [716, 403] on div "Workflow Set Inputs Inputs SEO Research Semrush Backlinks Overview Step 12 Outp…" at bounding box center [610, 353] width 1142 height 629
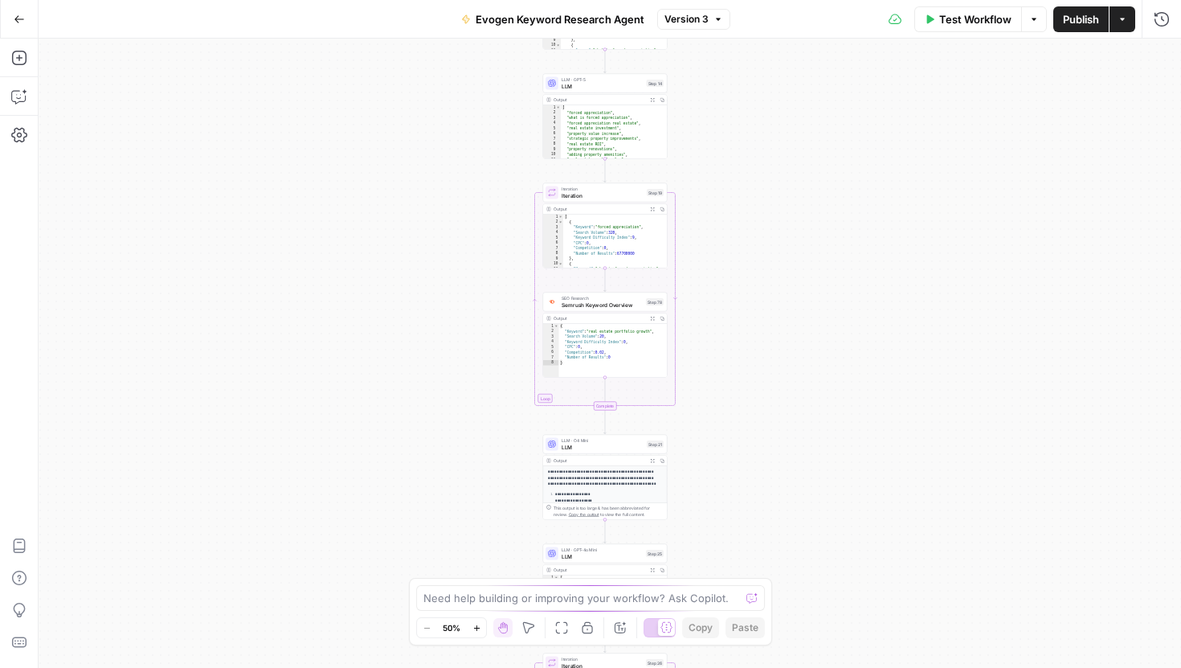
drag, startPoint x: 717, startPoint y: 83, endPoint x: 717, endPoint y: 350, distance: 267.5
click at [717, 350] on div "Workflow Set Inputs Inputs SEO Research Semrush Backlinks Overview Step 12 Outp…" at bounding box center [610, 353] width 1142 height 629
click at [715, 78] on div "Workflow Set Inputs Inputs SEO Research Semrush Backlinks Overview Step 12 Outp…" at bounding box center [610, 353] width 1142 height 629
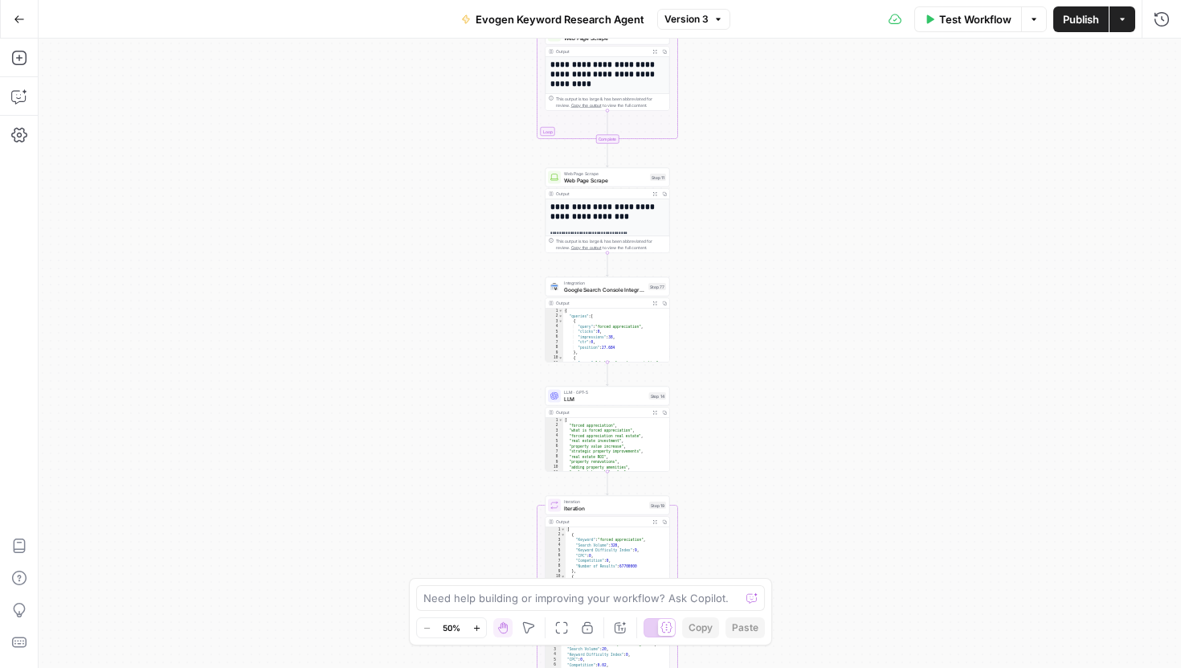
drag, startPoint x: 715, startPoint y: 78, endPoint x: 717, endPoint y: 391, distance: 313.3
click at [717, 391] on div "Workflow Set Inputs Inputs SEO Research Semrush Backlinks Overview Step 12 Outp…" at bounding box center [610, 353] width 1142 height 629
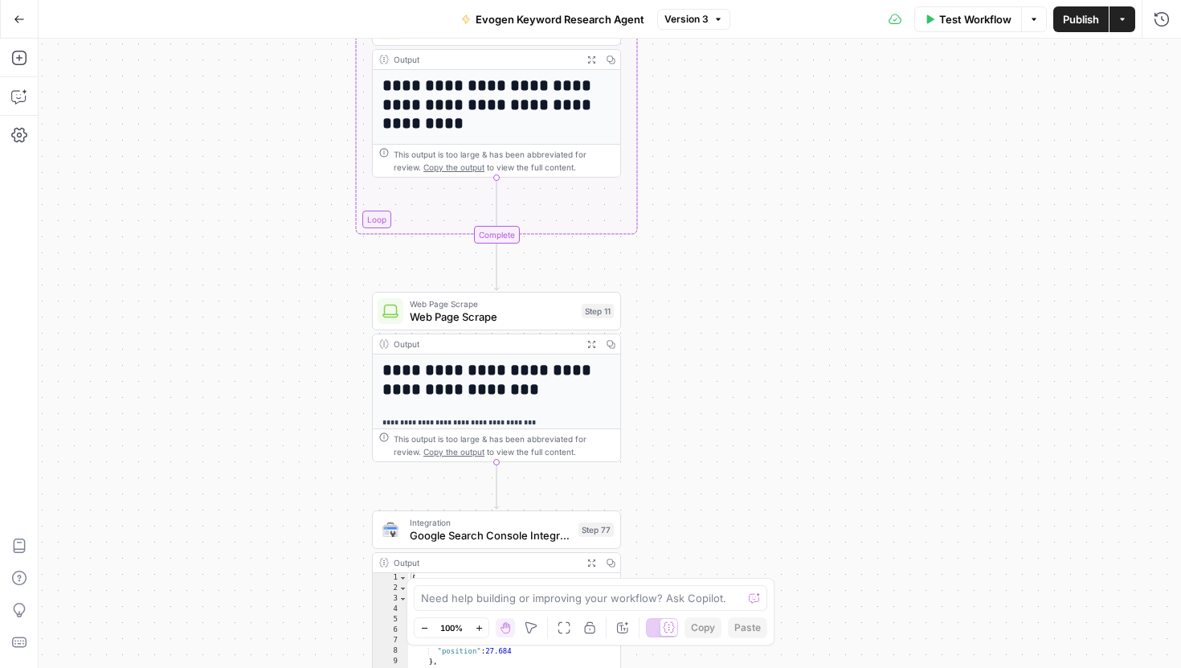
drag, startPoint x: 658, startPoint y: 177, endPoint x: 657, endPoint y: 525, distance: 348.6
click at [657, 525] on div "Workflow Set Inputs Inputs SEO Research Semrush Backlinks Overview Step 12 Outp…" at bounding box center [610, 353] width 1142 height 629
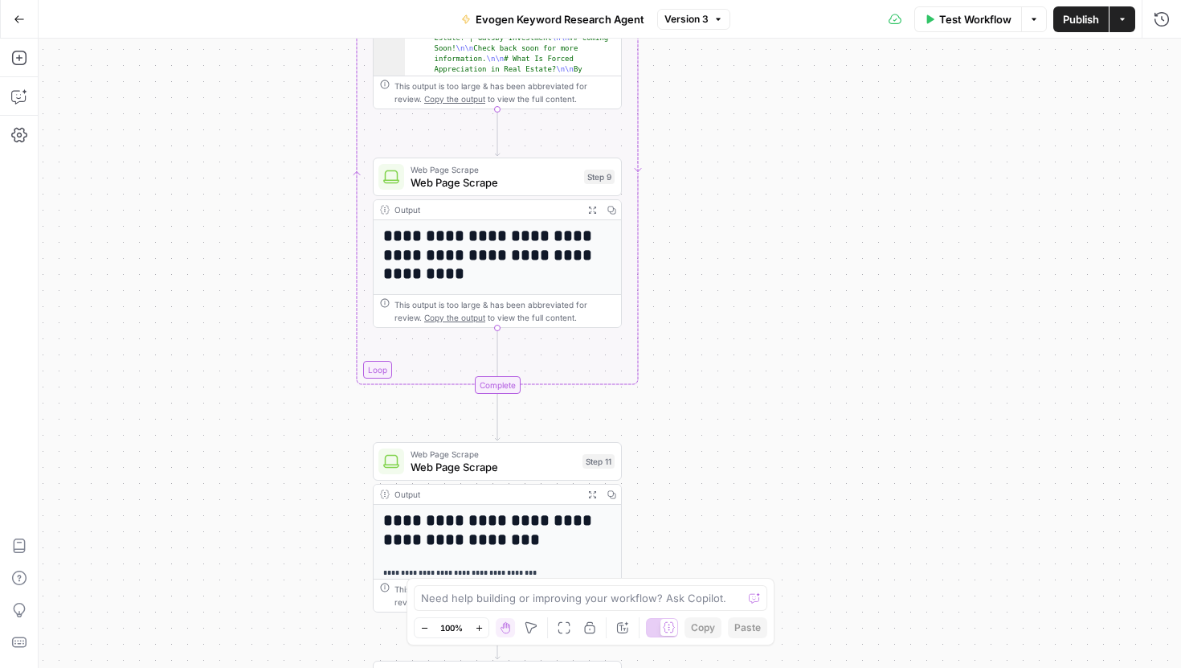
drag, startPoint x: 674, startPoint y: 217, endPoint x: 674, endPoint y: 500, distance: 283.6
click at [674, 500] on div "Workflow Set Inputs Inputs SEO Research Semrush Backlinks Overview Step 12 Outp…" at bounding box center [610, 353] width 1142 height 629
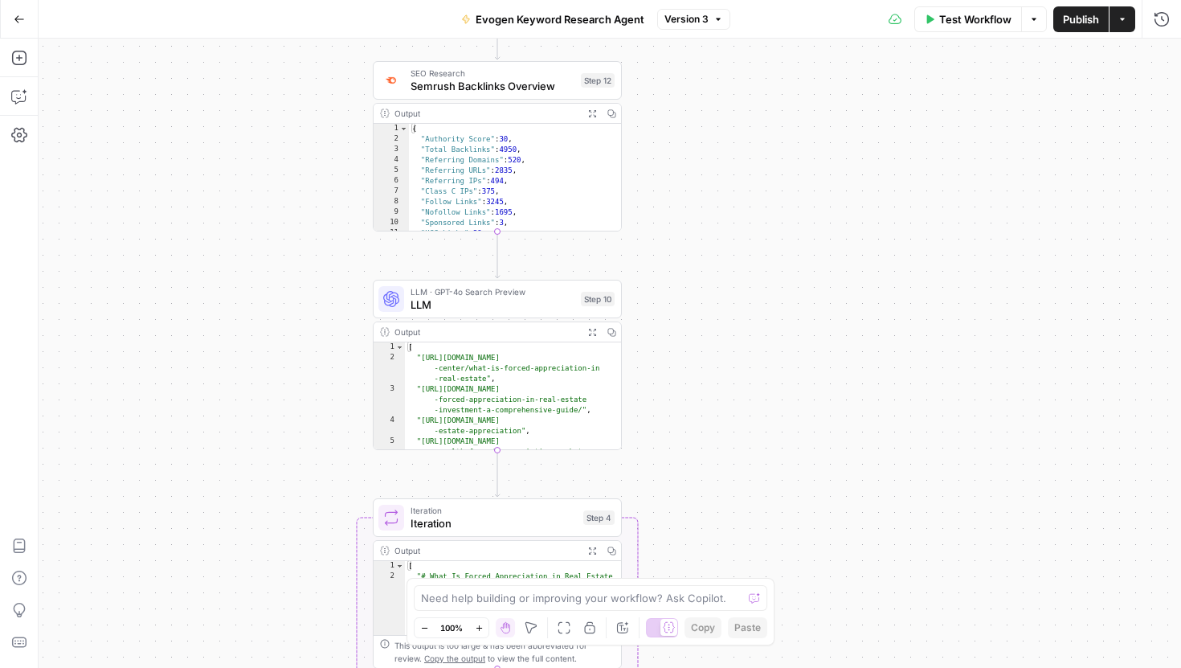
drag, startPoint x: 687, startPoint y: 174, endPoint x: 687, endPoint y: 609, distance: 435.4
click at [687, 609] on body "T Taco New Home Browse Your Data Usage Settings Recent Grids Evogen Keyword Res…" at bounding box center [590, 334] width 1181 height 668
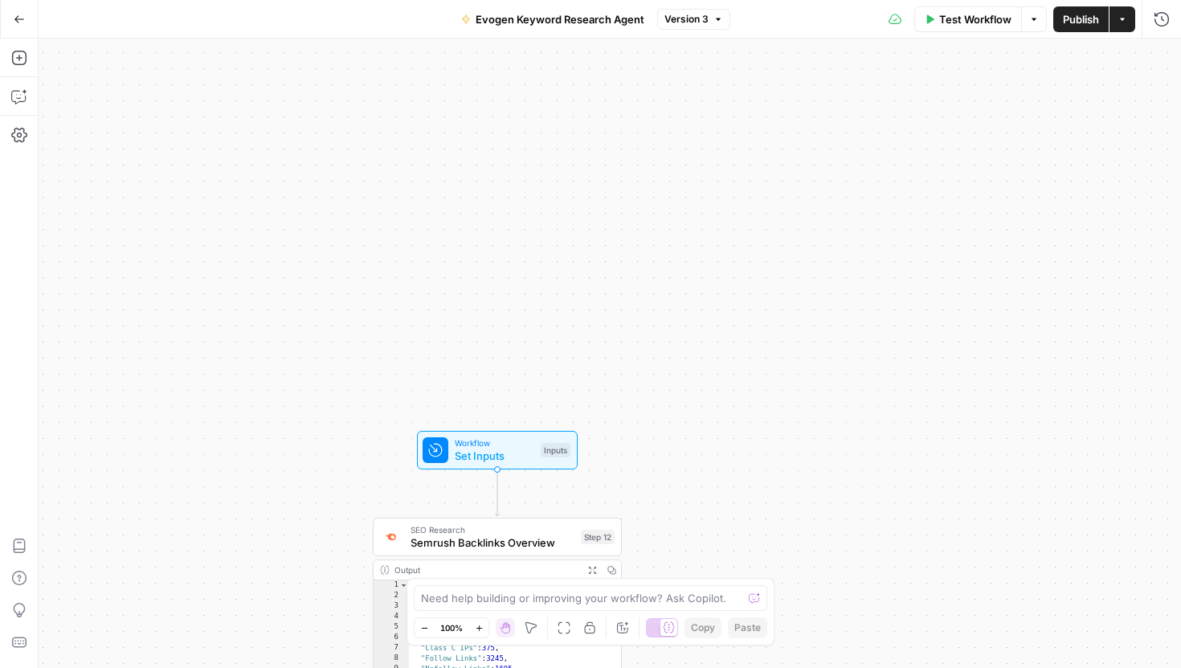
drag, startPoint x: 693, startPoint y: 220, endPoint x: 693, endPoint y: 667, distance: 446.6
click at [693, 667] on div "Workflow Set Inputs Inputs SEO Research Semrush Backlinks Overview Step 12 Outp…" at bounding box center [610, 353] width 1142 height 629
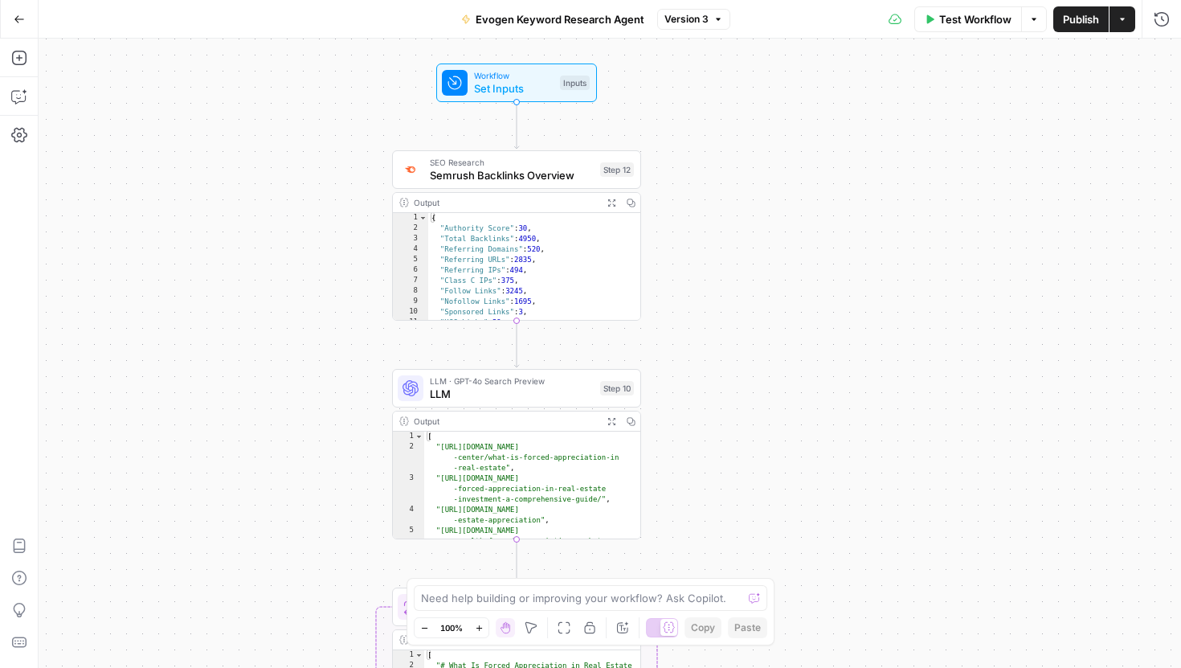
drag, startPoint x: 487, startPoint y: 295, endPoint x: 506, endPoint y: -72, distance: 367.6
click at [506, 0] on html "T Taco New Home Browse Your Data Usage Settings Recent Grids Evogen Keyword Res…" at bounding box center [590, 334] width 1181 height 668
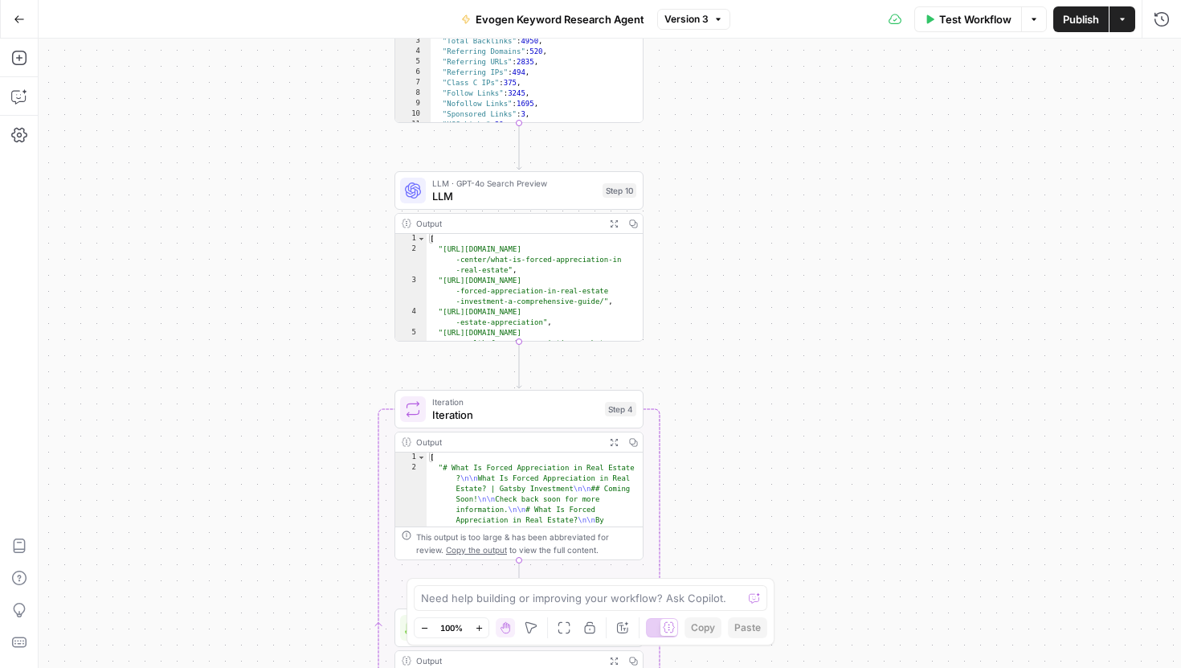
drag, startPoint x: 783, startPoint y: 251, endPoint x: 786, endPoint y: 52, distance: 198.4
click at [786, 51] on div "Workflow Set Inputs Inputs SEO Research Semrush Backlinks Overview Step 12 Outp…" at bounding box center [610, 353] width 1142 height 629
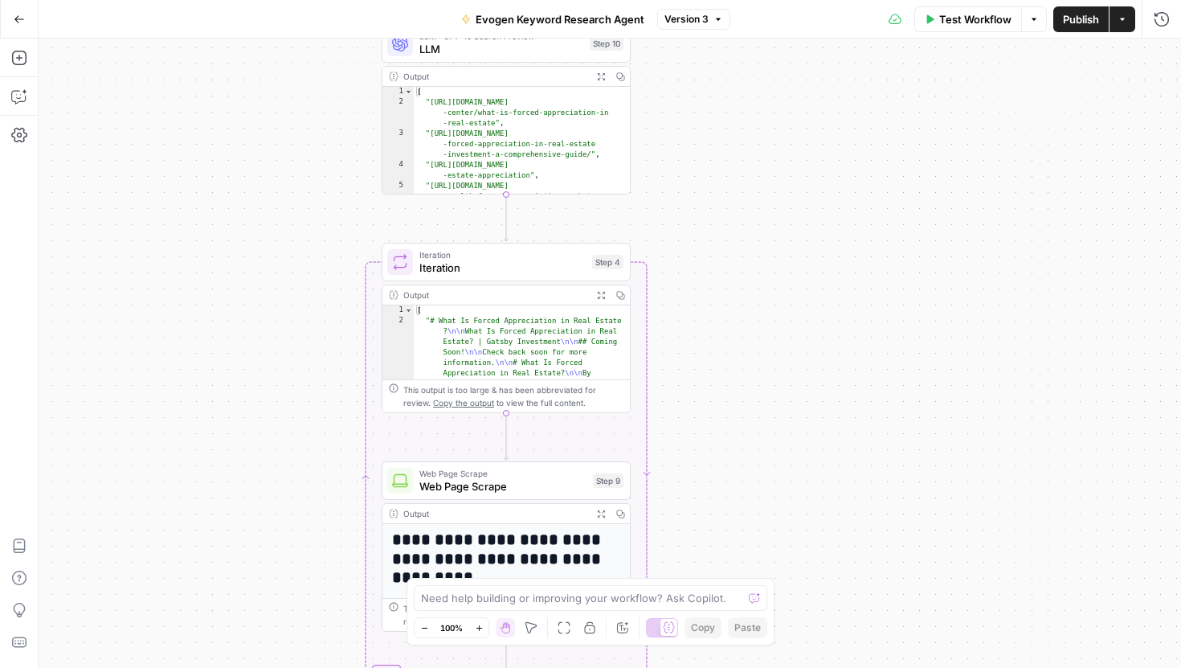
drag, startPoint x: 753, startPoint y: 281, endPoint x: 740, endPoint y: 136, distance: 146.0
click at [740, 136] on div "Workflow Set Inputs Inputs SEO Research Semrush Backlinks Overview Step 12 Outp…" at bounding box center [610, 353] width 1142 height 629
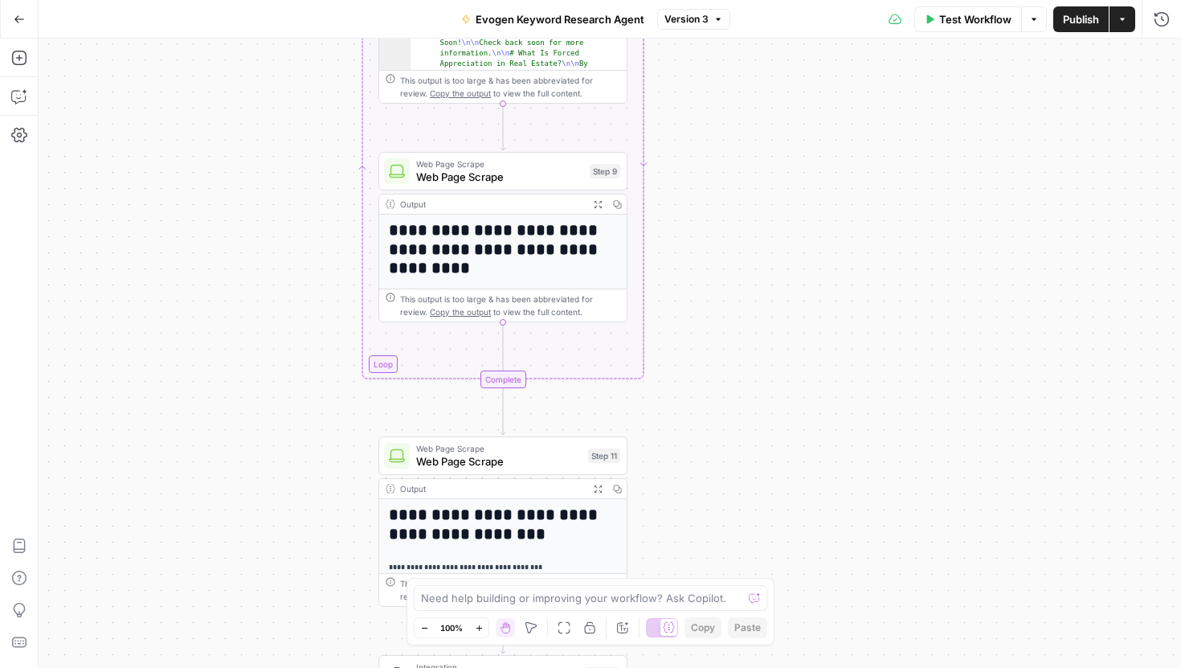
drag, startPoint x: 726, startPoint y: 456, endPoint x: 722, endPoint y: 116, distance: 340.6
click at [722, 116] on div "Workflow Set Inputs Inputs SEO Research Semrush Backlinks Overview Step 12 Outp…" at bounding box center [610, 353] width 1142 height 629
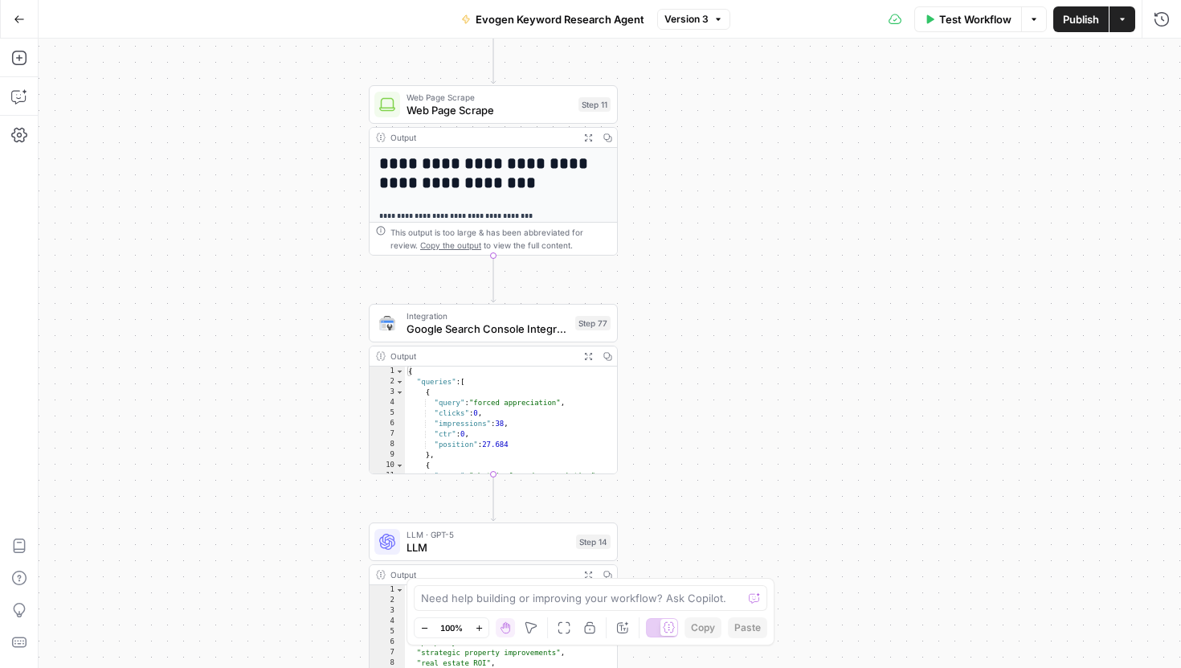
drag, startPoint x: 736, startPoint y: 488, endPoint x: 727, endPoint y: 168, distance: 319.8
click at [727, 168] on div "Workflow Set Inputs Inputs SEO Research Semrush Backlinks Overview Step 12 Outp…" at bounding box center [610, 353] width 1142 height 629
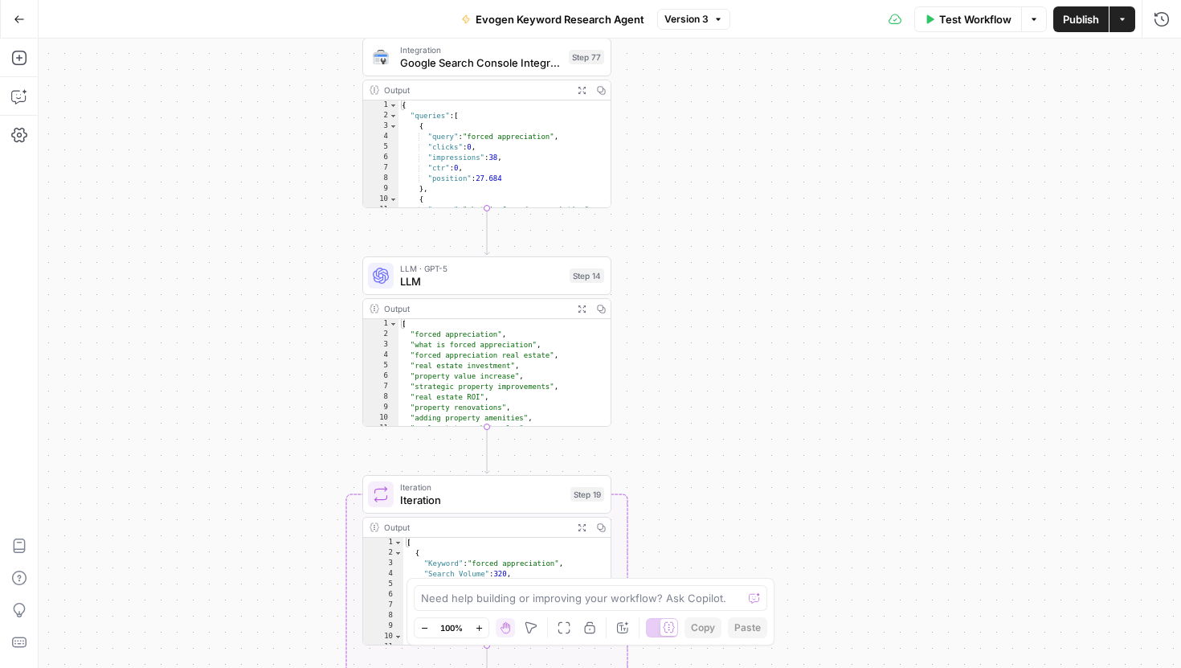
drag, startPoint x: 810, startPoint y: 496, endPoint x: 797, endPoint y: 99, distance: 397.0
click at [797, 99] on div "Workflow Set Inputs Inputs SEO Research Semrush Backlinks Overview Step 12 Outp…" at bounding box center [610, 353] width 1142 height 629
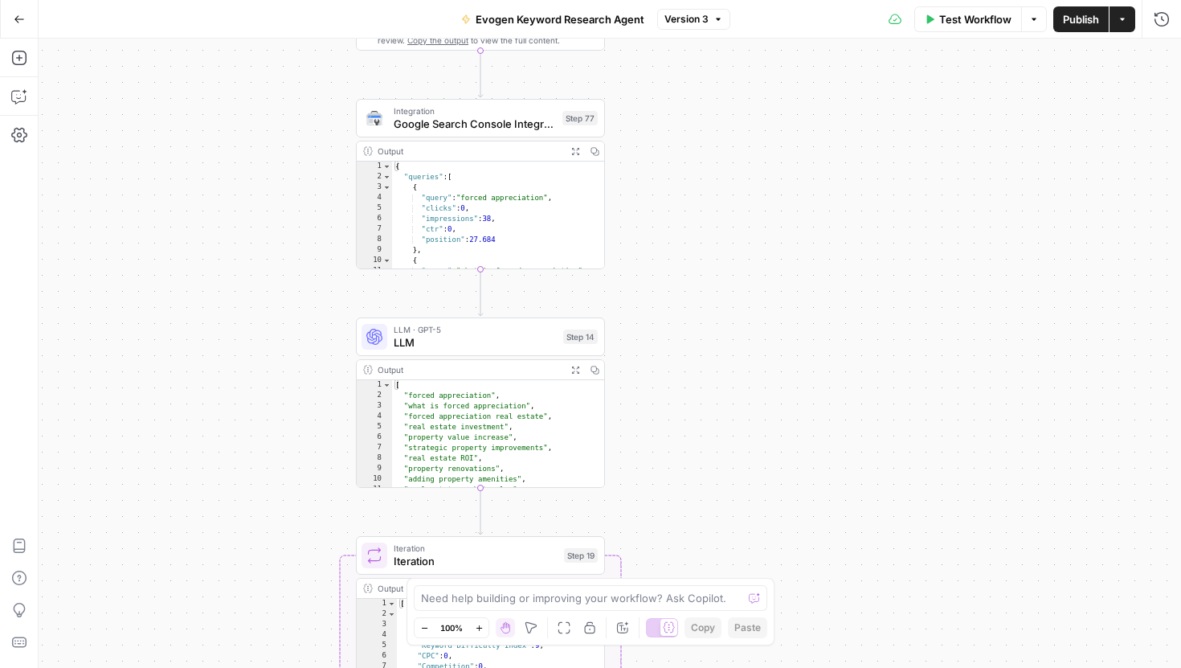
drag, startPoint x: 684, startPoint y: 125, endPoint x: 684, endPoint y: 352, distance: 227.3
click at [684, 352] on div "Workflow Set Inputs Inputs SEO Research Semrush Backlinks Overview Step 12 Outp…" at bounding box center [610, 353] width 1142 height 629
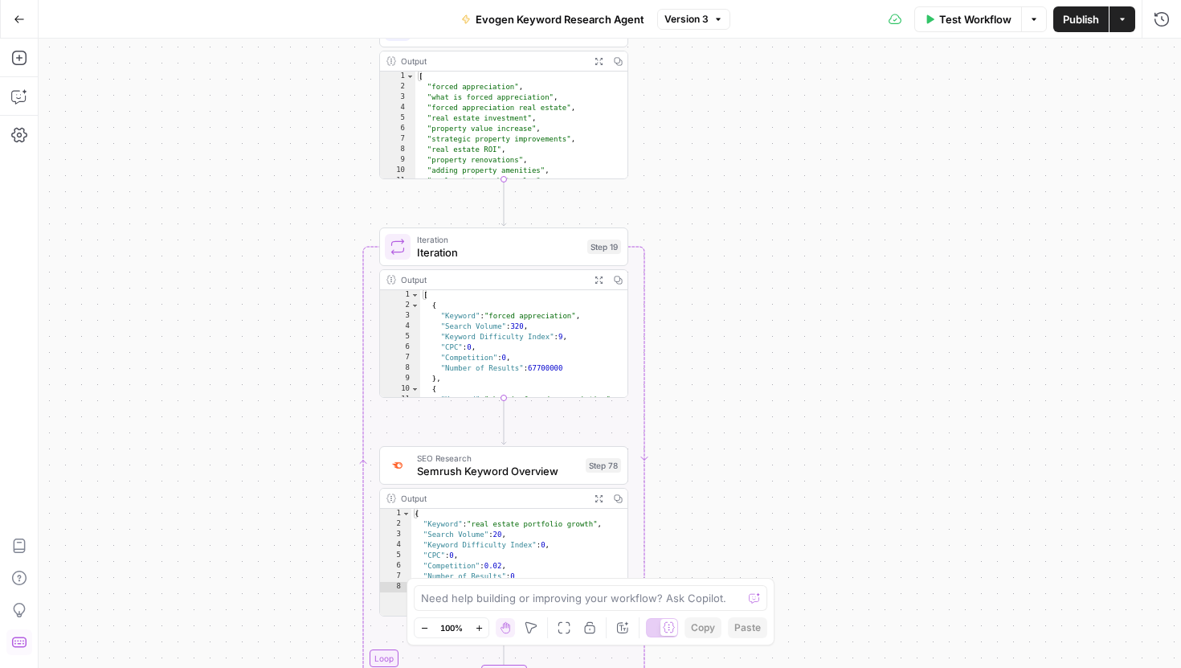
drag, startPoint x: 916, startPoint y: 537, endPoint x: 939, endPoint y: 193, distance: 344.6
click at [939, 193] on div "Workflow Set Inputs Inputs SEO Research Semrush Backlinks Overview Step 12 Outp…" at bounding box center [610, 353] width 1142 height 629
